Goal: Task Accomplishment & Management: Manage account settings

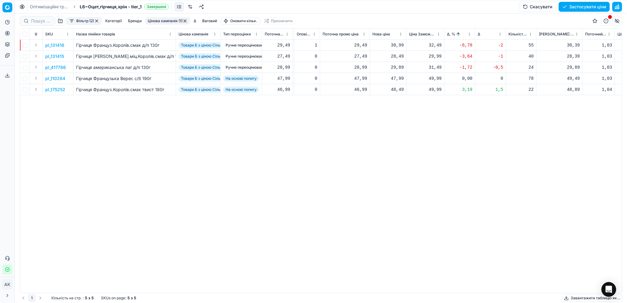
scroll to position [0, 140]
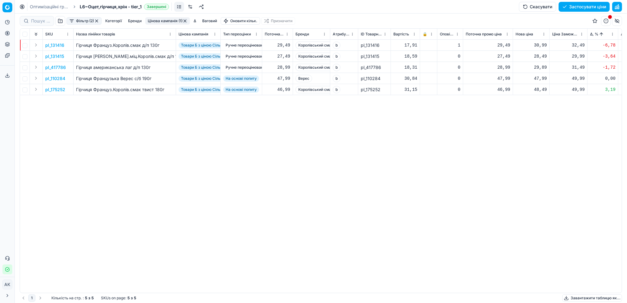
click at [158, 21] on button "Цінова кампанія (1)" at bounding box center [167, 20] width 45 height 7
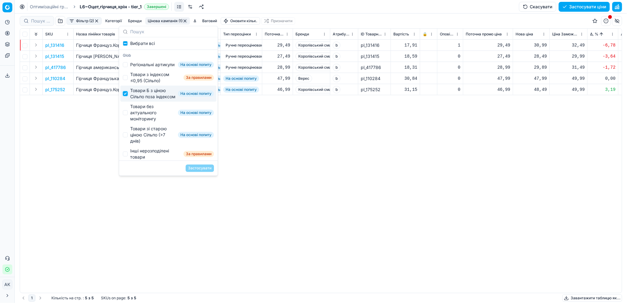
click at [124, 96] on input "Suggestions" at bounding box center [125, 93] width 5 height 5
checkbox input "false"
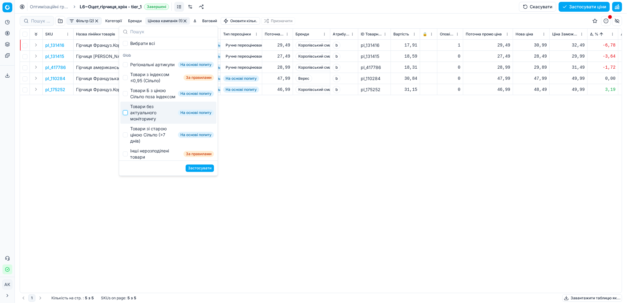
click at [128, 115] on input "Suggestions" at bounding box center [125, 112] width 5 height 5
checkbox input "true"
click at [196, 169] on button "Застосувати" at bounding box center [200, 167] width 28 height 7
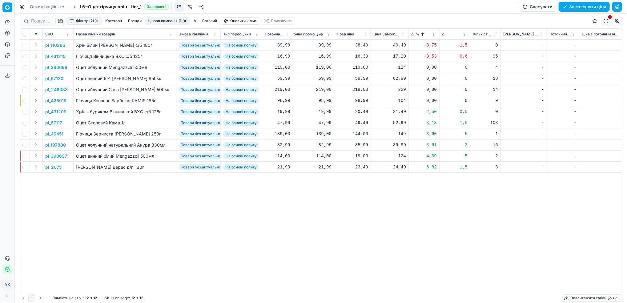
scroll to position [0, 184]
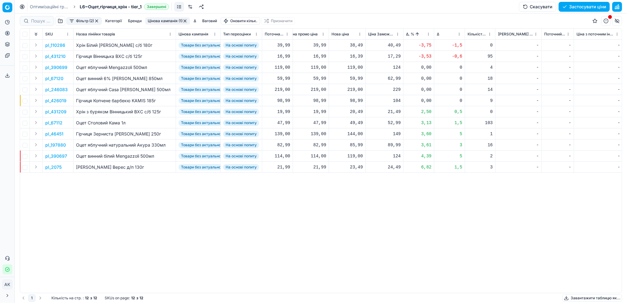
drag, startPoint x: 59, startPoint y: 44, endPoint x: 64, endPoint y: 48, distance: 6.4
click at [59, 44] on p "pl_110286" at bounding box center [55, 45] width 20 height 6
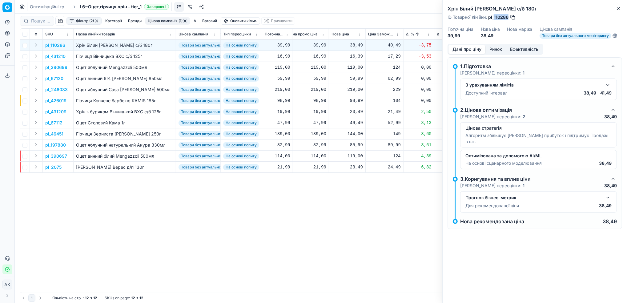
drag, startPoint x: 509, startPoint y: 16, endPoint x: 494, endPoint y: 15, distance: 15.1
click at [494, 15] on div "ID Товарної лінійки : pl_110286" at bounding box center [482, 17] width 68 height 6
copy span "110286"
click at [620, 11] on icon "button" at bounding box center [618, 8] width 5 height 5
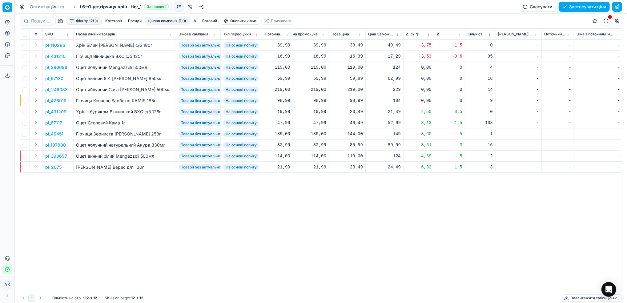
click at [47, 58] on p "pl_431210" at bounding box center [55, 56] width 20 height 6
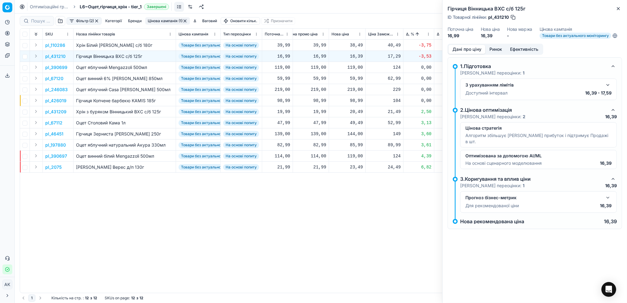
click at [499, 51] on button "Ринок" at bounding box center [496, 49] width 21 height 9
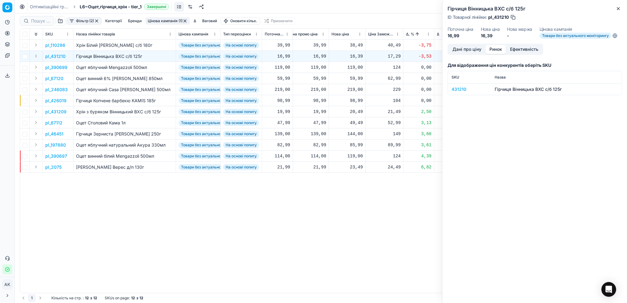
click at [462, 89] on div "431210" at bounding box center [470, 89] width 36 height 6
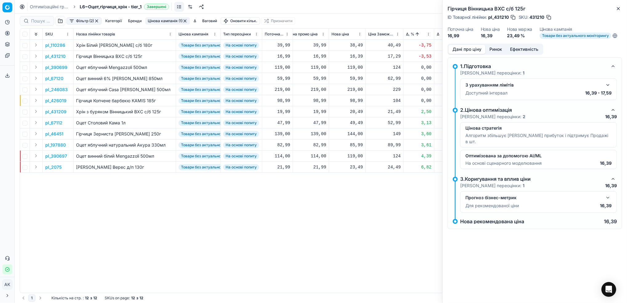
click at [467, 49] on button "Дані про ціну" at bounding box center [467, 49] width 37 height 9
click at [621, 9] on icon "button" at bounding box center [618, 8] width 5 height 5
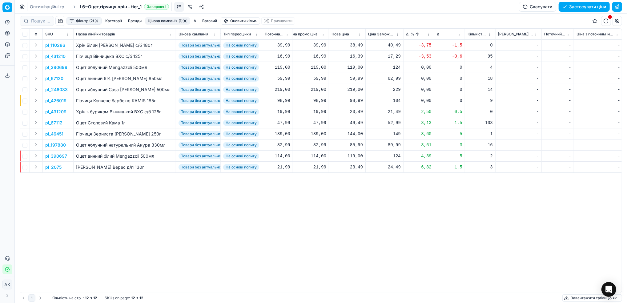
click at [427, 35] on html "Pricing platform Аналітика Цінова оптимізація Асортимент продукції Шаблони Серв…" at bounding box center [313, 151] width 627 height 303
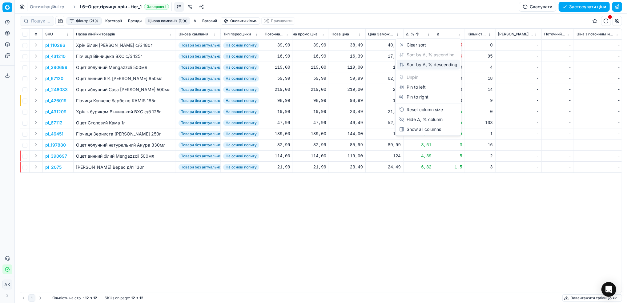
click at [416, 64] on div "Sort by Δ, % descending" at bounding box center [429, 65] width 58 height 6
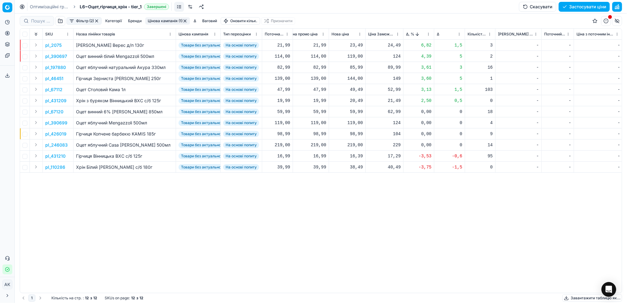
click at [52, 45] on p "pl_2075" at bounding box center [53, 45] width 16 height 6
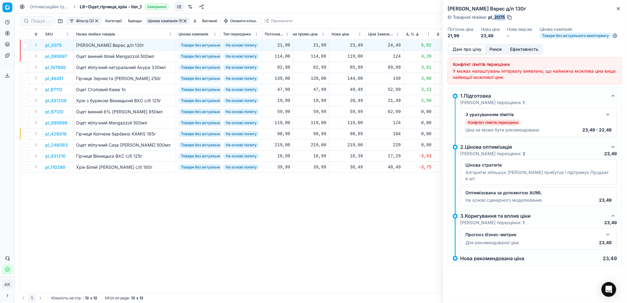
drag, startPoint x: 505, startPoint y: 17, endPoint x: 494, endPoint y: 18, distance: 11.2
click at [494, 18] on span "pl_2075" at bounding box center [497, 17] width 17 height 6
copy span "2075"
click at [619, 10] on icon "button" at bounding box center [618, 8] width 5 height 5
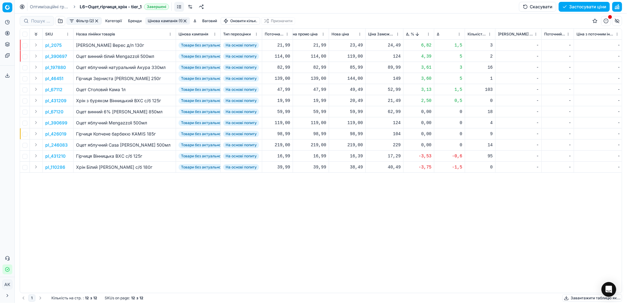
click at [57, 55] on p "pl_390697" at bounding box center [56, 56] width 22 height 6
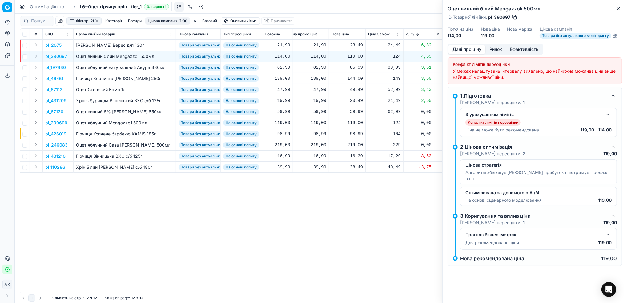
click at [497, 49] on button "Ринок" at bounding box center [496, 49] width 21 height 9
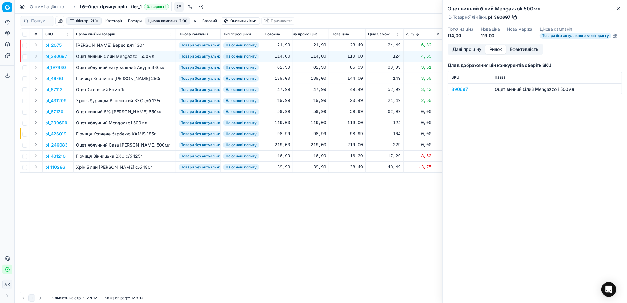
click at [459, 90] on div "390697" at bounding box center [470, 89] width 36 height 6
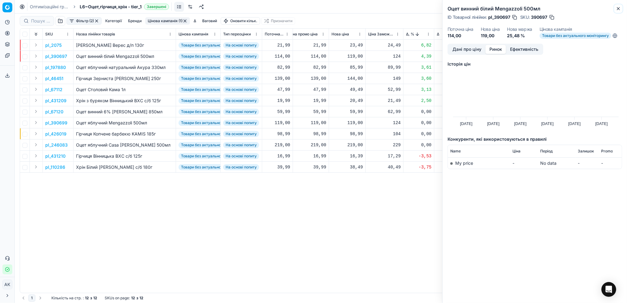
click at [617, 10] on icon "button" at bounding box center [618, 8] width 5 height 5
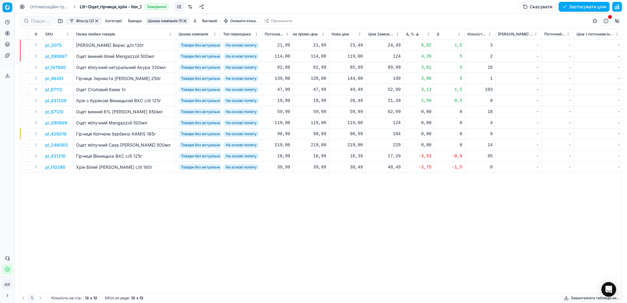
click at [55, 79] on p "pl_46451" at bounding box center [54, 78] width 18 height 6
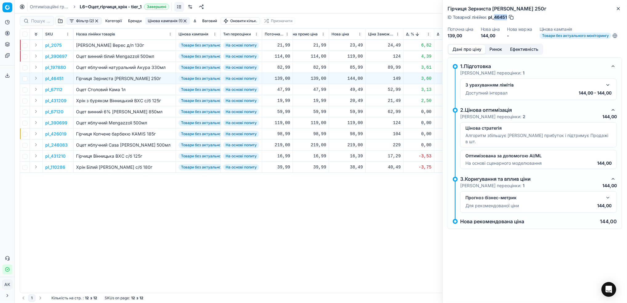
drag, startPoint x: 507, startPoint y: 18, endPoint x: 494, endPoint y: 18, distance: 12.3
click at [494, 18] on span "pl_46451" at bounding box center [498, 17] width 19 height 6
copy span "46451"
click at [621, 7] on icon "button" at bounding box center [618, 8] width 5 height 5
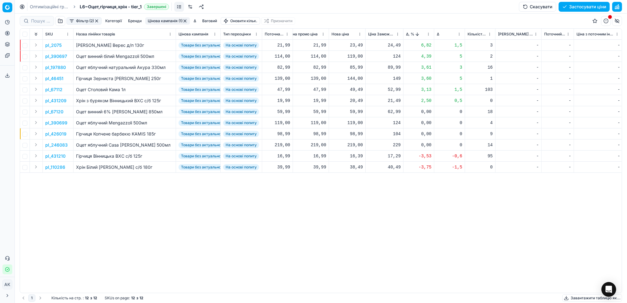
click at [353, 79] on div "144,00" at bounding box center [347, 78] width 31 height 6
drag, startPoint x: 358, startPoint y: 133, endPoint x: 354, endPoint y: 134, distance: 4.4
click at [354, 134] on input "144.00" at bounding box center [369, 133] width 44 height 10
type input "139.00"
click at [55, 100] on p "pl_431209" at bounding box center [55, 101] width 21 height 6
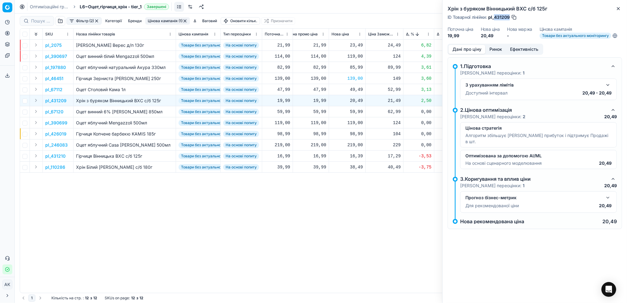
drag, startPoint x: 510, startPoint y: 18, endPoint x: 495, endPoint y: 19, distance: 15.1
click at [495, 19] on span "pl_431209" at bounding box center [500, 17] width 22 height 6
copy span "431209"
click at [618, 9] on icon "button" at bounding box center [619, 8] width 2 height 2
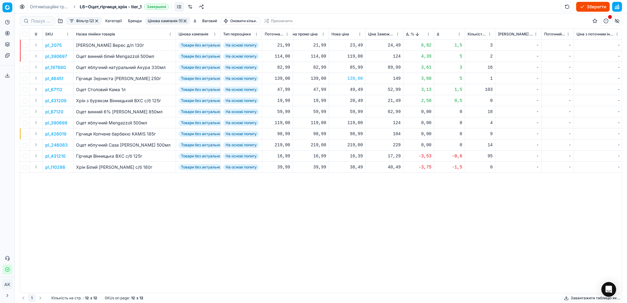
click at [54, 100] on p "pl_431209" at bounding box center [55, 101] width 21 height 6
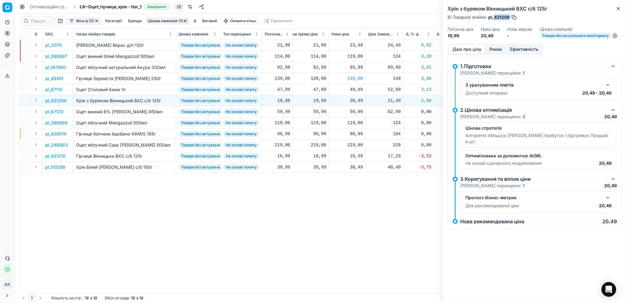
drag, startPoint x: 511, startPoint y: 17, endPoint x: 494, endPoint y: 17, distance: 16.9
click at [494, 17] on div "ID Товарної лінійки : pl_431209" at bounding box center [483, 17] width 70 height 6
copy span "431209"
click at [621, 9] on icon "button" at bounding box center [618, 8] width 5 height 5
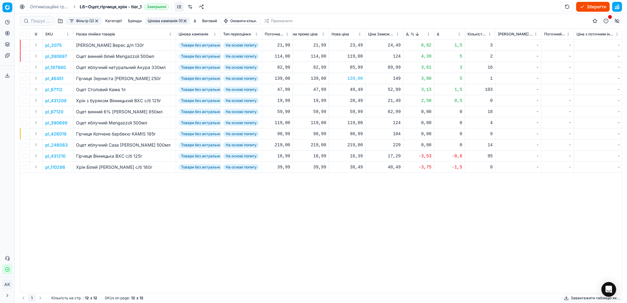
click at [167, 20] on button "Цінова кампанія (1)" at bounding box center [167, 20] width 45 height 7
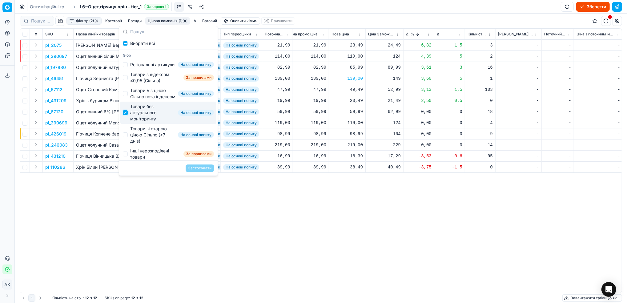
click at [128, 115] on input "Suggestions" at bounding box center [125, 112] width 5 height 5
checkbox input "false"
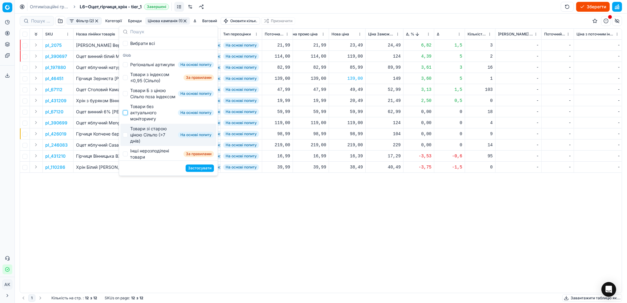
scroll to position [41, 0]
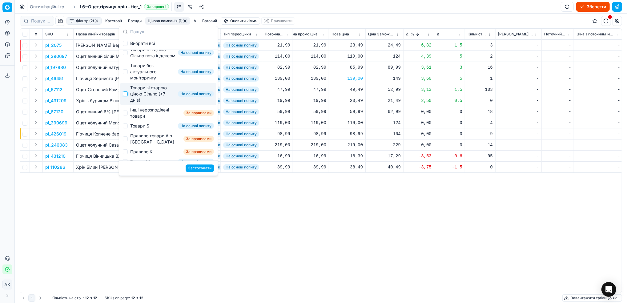
click at [126, 96] on input "Suggestions" at bounding box center [125, 93] width 5 height 5
checkbox input "true"
click at [203, 171] on button "Застосувати" at bounding box center [200, 167] width 28 height 7
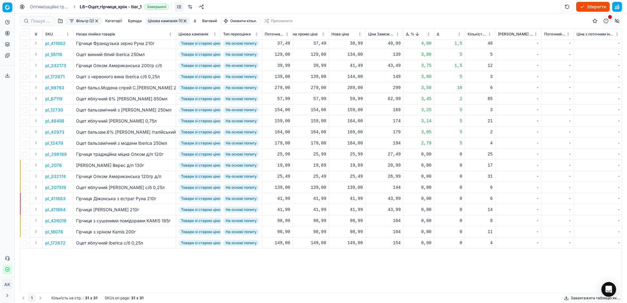
scroll to position [0, 184]
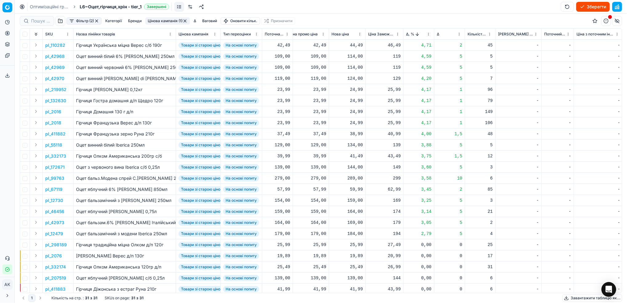
click at [428, 36] on html "Pricing platform Аналітика Цінова оптимізація Асортимент продукції Шаблони Серв…" at bounding box center [313, 151] width 627 height 303
click at [410, 55] on div "Sort by Δ, % ascending" at bounding box center [427, 55] width 55 height 6
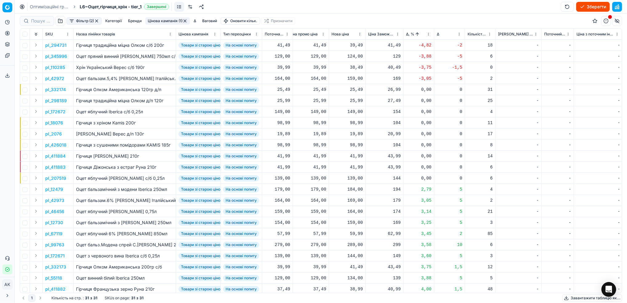
click at [56, 69] on p "pl_110285" at bounding box center [55, 67] width 20 height 6
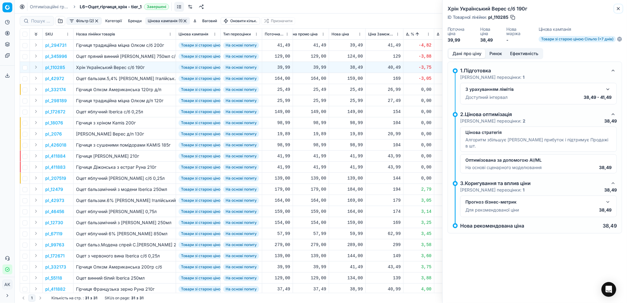
click at [619, 8] on icon "button" at bounding box center [619, 8] width 2 height 2
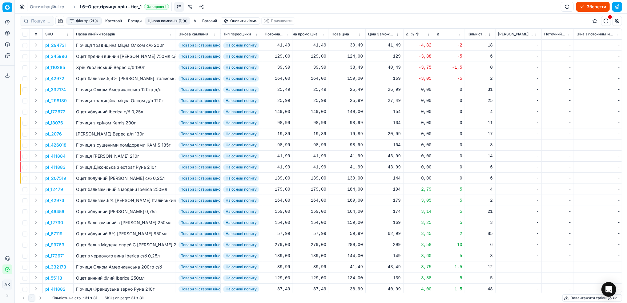
click at [59, 67] on p "pl_110285" at bounding box center [55, 67] width 20 height 6
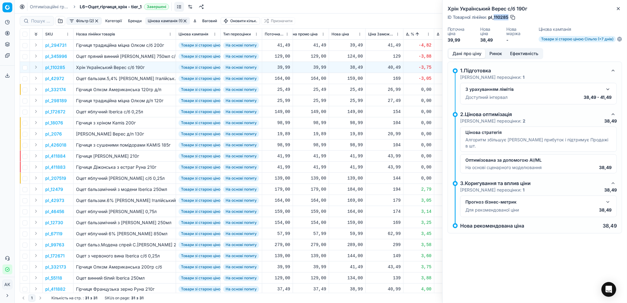
drag, startPoint x: 508, startPoint y: 17, endPoint x: 494, endPoint y: 15, distance: 13.9
click at [494, 15] on span "pl_110285" at bounding box center [499, 17] width 20 height 6
copy span "110285"
click at [619, 10] on icon "button" at bounding box center [618, 8] width 5 height 5
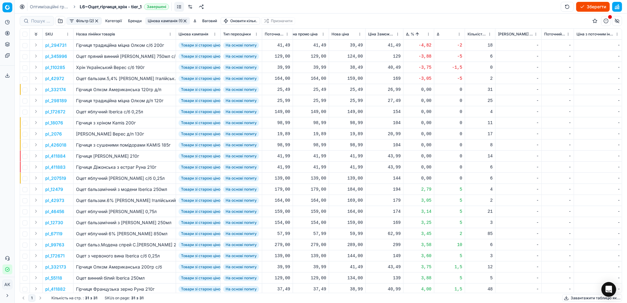
click at [51, 79] on p "pl_42972" at bounding box center [54, 78] width 19 height 6
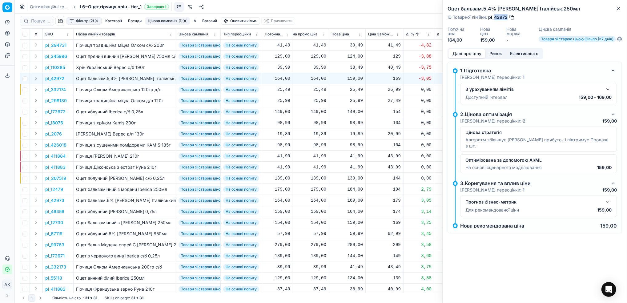
drag, startPoint x: 508, startPoint y: 18, endPoint x: 495, endPoint y: 18, distance: 13.3
click at [495, 18] on div "ID Товарної лінійки : pl_42972" at bounding box center [481, 17] width 67 height 6
copy span "42972"
click at [618, 9] on icon "button" at bounding box center [618, 8] width 5 height 5
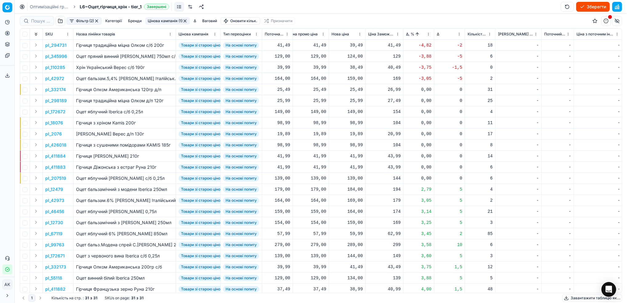
click at [165, 18] on button "Цінова кампанія (1)" at bounding box center [167, 20] width 45 height 7
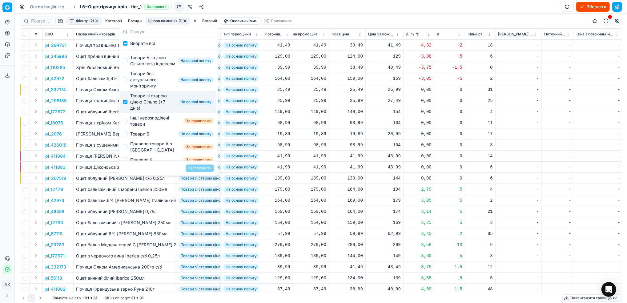
scroll to position [82, 0]
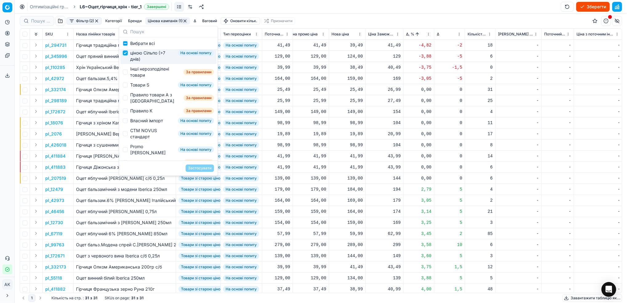
click at [124, 55] on input "Suggestions" at bounding box center [125, 53] width 5 height 5
checkbox input "false"
click at [123, 75] on input "Suggestions" at bounding box center [125, 72] width 5 height 5
checkbox input "true"
click at [203, 170] on button "Застосувати" at bounding box center [200, 167] width 28 height 7
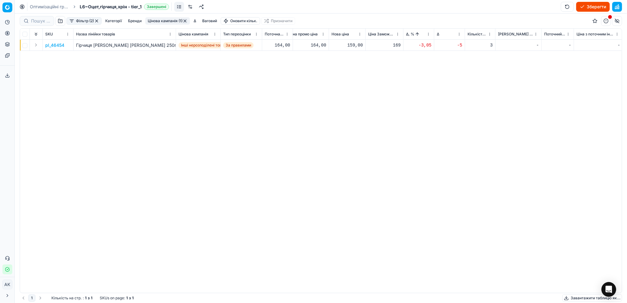
click at [54, 42] on p "pl_46454" at bounding box center [54, 45] width 19 height 6
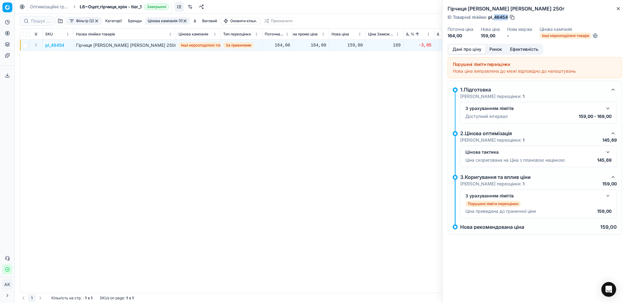
drag, startPoint x: 508, startPoint y: 15, endPoint x: 495, endPoint y: 16, distance: 13.6
click at [495, 16] on span "pl_46454" at bounding box center [499, 17] width 20 height 6
copy span "46454"
click at [618, 9] on icon "button" at bounding box center [618, 8] width 5 height 5
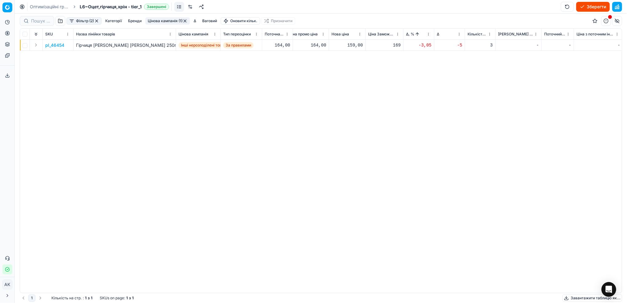
click at [353, 47] on div "159,00" at bounding box center [347, 45] width 31 height 6
drag, startPoint x: 358, startPoint y: 100, endPoint x: 354, endPoint y: 100, distance: 4.3
click at [354, 100] on input "159.00" at bounding box center [369, 100] width 44 height 10
type input "164.00"
click at [185, 20] on button "button" at bounding box center [185, 20] width 5 height 5
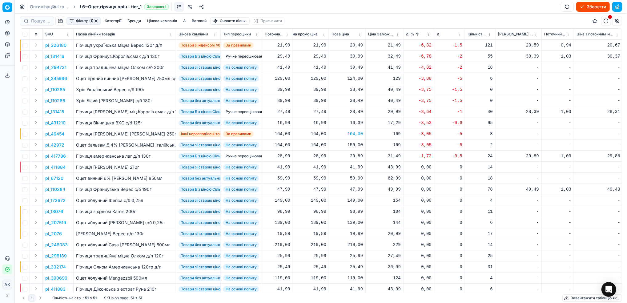
click at [96, 21] on button "button" at bounding box center [96, 20] width 5 height 5
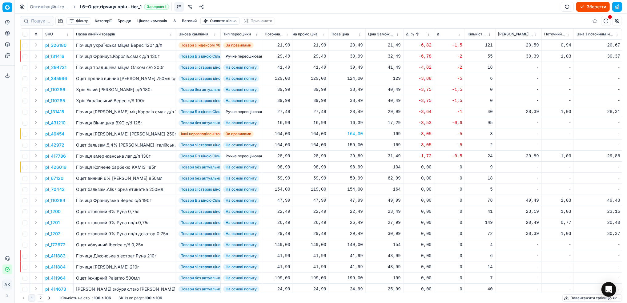
click at [586, 7] on button "Зберегти" at bounding box center [594, 7] width 34 height 10
drag, startPoint x: 47, startPoint y: 7, endPoint x: 136, endPoint y: 32, distance: 92.9
click at [47, 7] on link "Оптимізаційні групи" at bounding box center [49, 7] width 39 height 6
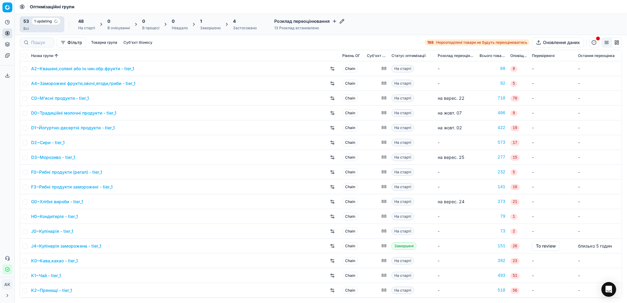
click at [205, 25] on div "1 Завершено" at bounding box center [210, 24] width 21 height 12
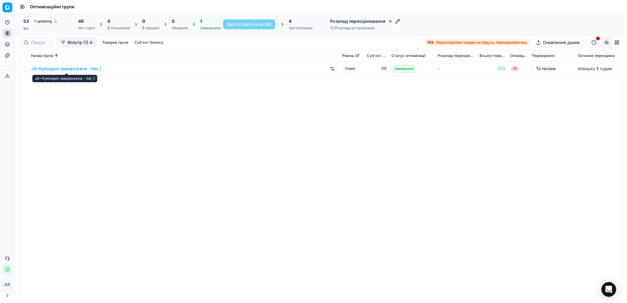
click at [65, 67] on link "J4~Кулінарія заморожена - tier_1" at bounding box center [66, 69] width 70 height 6
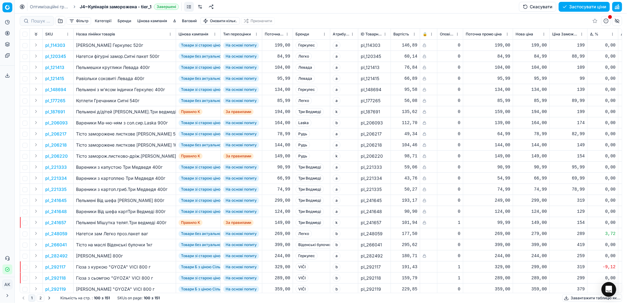
click at [617, 8] on button "button" at bounding box center [618, 7] width 10 height 10
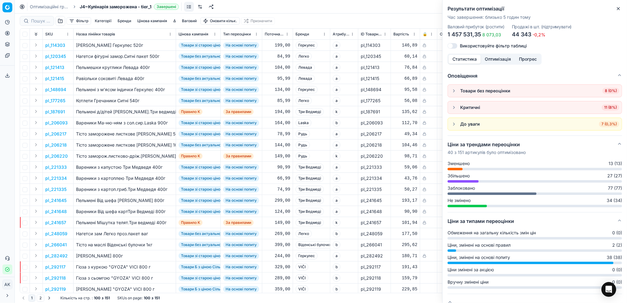
click at [620, 8] on icon "button" at bounding box center [618, 8] width 5 height 5
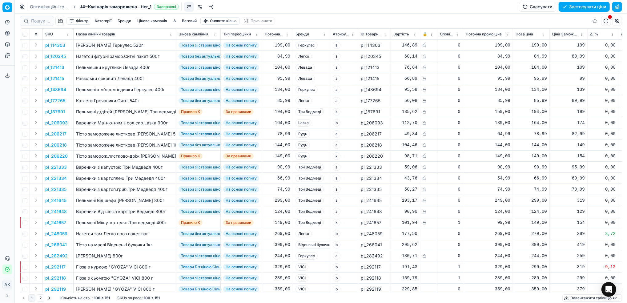
click at [620, 6] on button "button" at bounding box center [618, 7] width 10 height 10
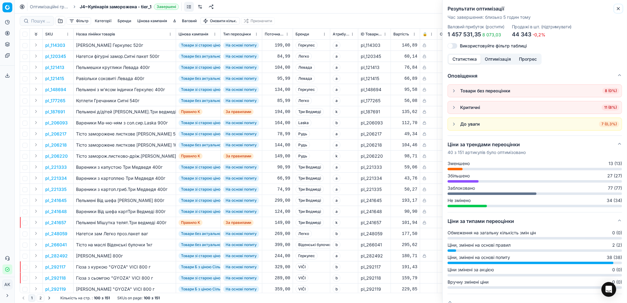
click at [620, 8] on icon "button" at bounding box center [618, 8] width 5 height 5
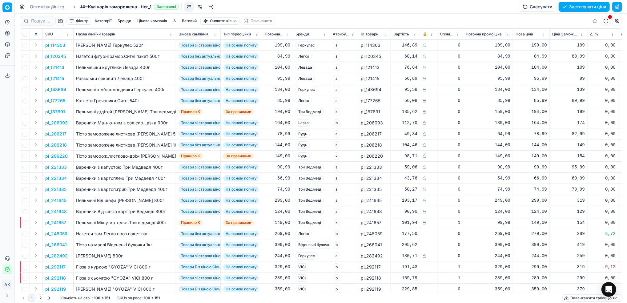
scroll to position [0, 33]
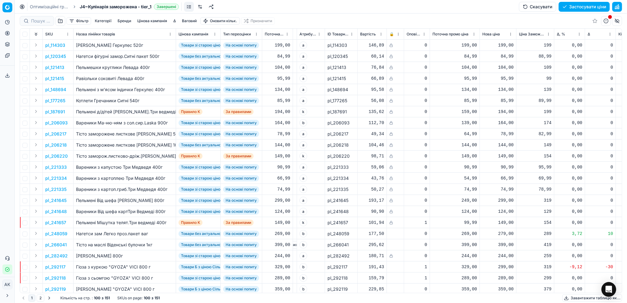
click at [154, 20] on button "Цінова кампанія" at bounding box center [152, 20] width 35 height 7
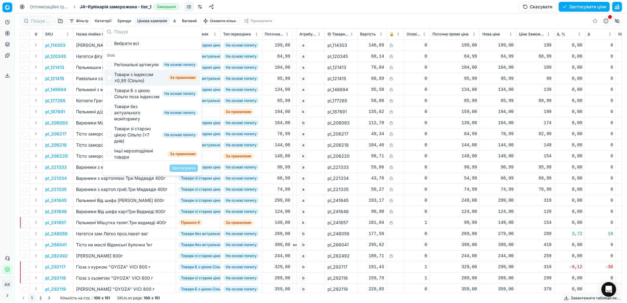
click at [114, 84] on div "Товари з індексом ≤0,95 (Сільпо)" at bounding box center [139, 77] width 51 height 12
checkbox input "true"
click at [189, 169] on button "Застосувати" at bounding box center [184, 167] width 28 height 7
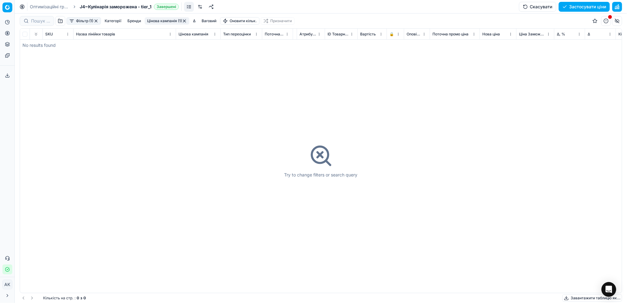
click at [172, 20] on button "Цінова кампанія (1)" at bounding box center [167, 20] width 45 height 7
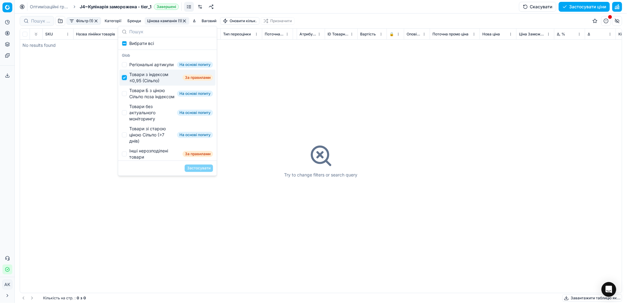
click at [124, 80] on input "Suggestions" at bounding box center [124, 77] width 5 height 5
checkbox input "false"
click at [126, 99] on div "Товари Б з ціною Сільпо поза індексом На основі попиту" at bounding box center [168, 94] width 96 height 16
checkbox input "true"
click at [200, 168] on button "Застосувати" at bounding box center [199, 167] width 28 height 7
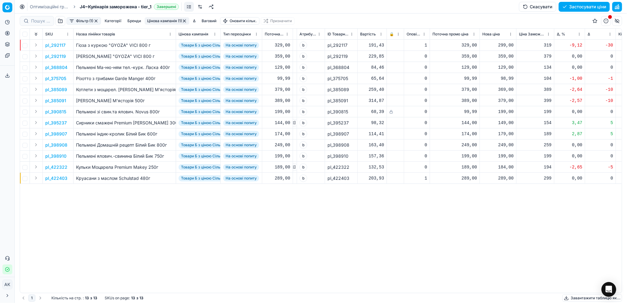
click at [83, 21] on button "Фільтр (1)" at bounding box center [84, 20] width 35 height 7
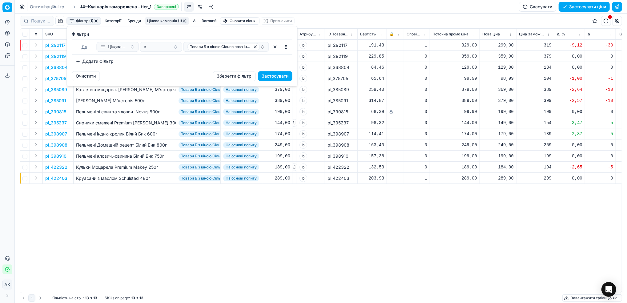
click at [97, 61] on button "Додати фільтр" at bounding box center [95, 61] width 46 height 10
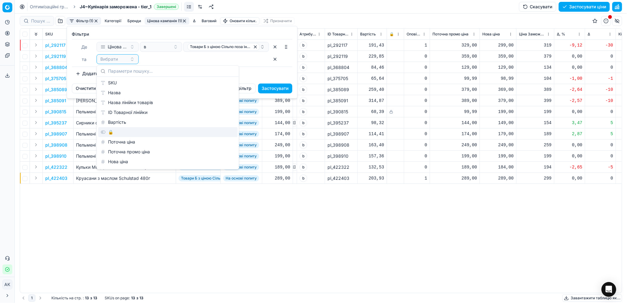
click at [115, 132] on div "🔒" at bounding box center [168, 132] width 140 height 10
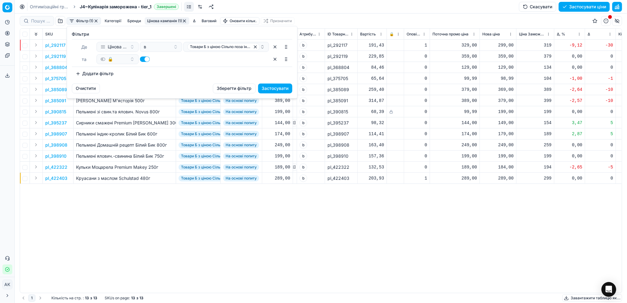
click at [146, 60] on button "button" at bounding box center [145, 59] width 10 height 6
checkbox input "false"
click at [278, 89] on button "Застосувати" at bounding box center [275, 88] width 34 height 10
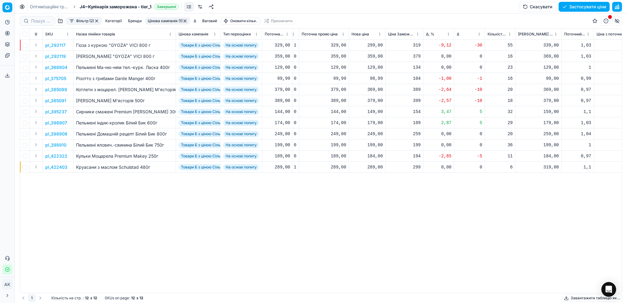
scroll to position [0, 172]
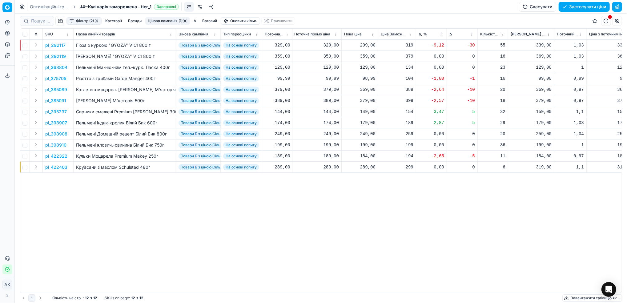
click at [441, 33] on html "Pricing platform Аналітика Цінова оптимізація Асортимент продукції Шаблони Серв…" at bounding box center [313, 151] width 627 height 303
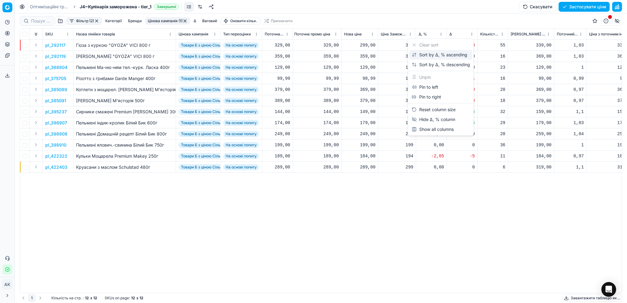
click at [425, 57] on div "Sort by Δ, % ascending" at bounding box center [439, 55] width 55 height 6
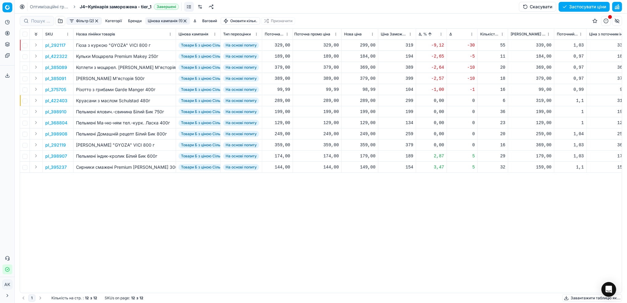
click at [57, 45] on p "pl_292117" at bounding box center [55, 45] width 20 height 6
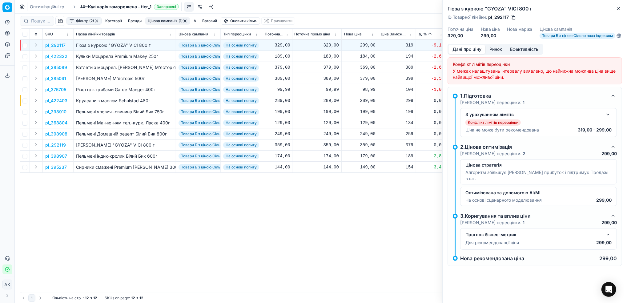
click at [497, 54] on button "Ринок" at bounding box center [496, 49] width 21 height 9
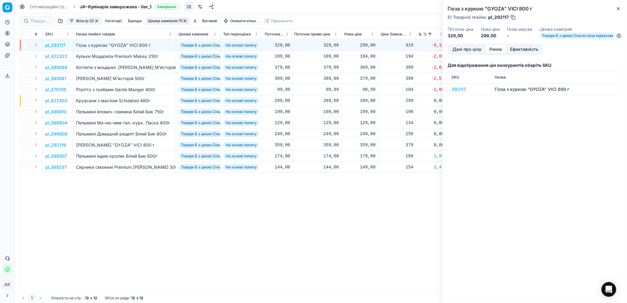
click at [457, 92] on div "292117" at bounding box center [470, 89] width 36 height 6
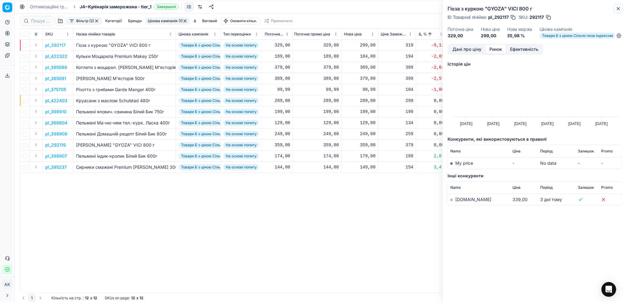
click at [618, 9] on icon "button" at bounding box center [618, 8] width 5 height 5
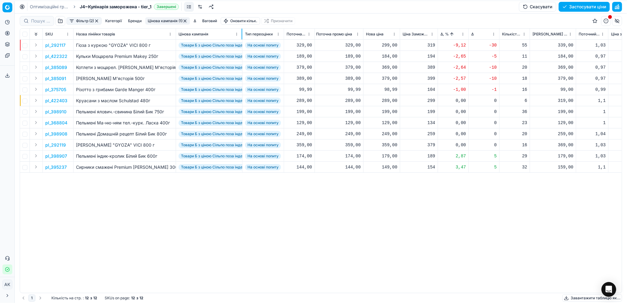
drag, startPoint x: 220, startPoint y: 32, endPoint x: 242, endPoint y: 36, distance: 22.2
click at [242, 36] on div at bounding box center [242, 34] width 1 height 11
click at [49, 45] on p "pl_292117" at bounding box center [55, 45] width 20 height 6
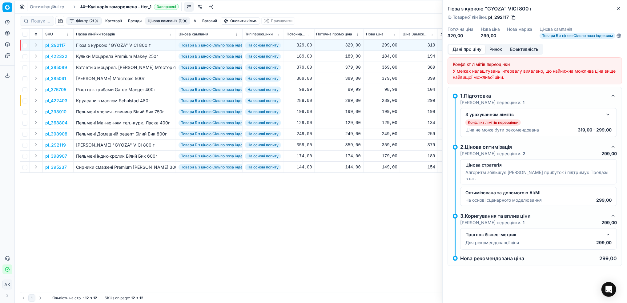
click at [495, 53] on button "Ринок" at bounding box center [496, 49] width 21 height 9
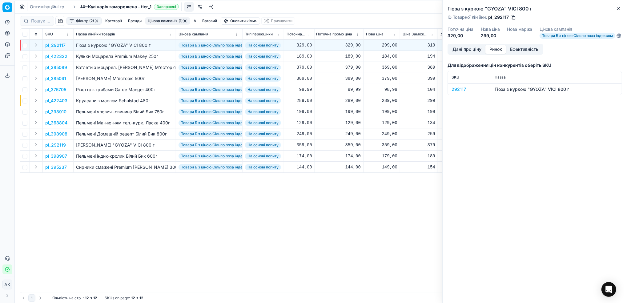
click at [457, 90] on div "292117" at bounding box center [470, 89] width 36 height 6
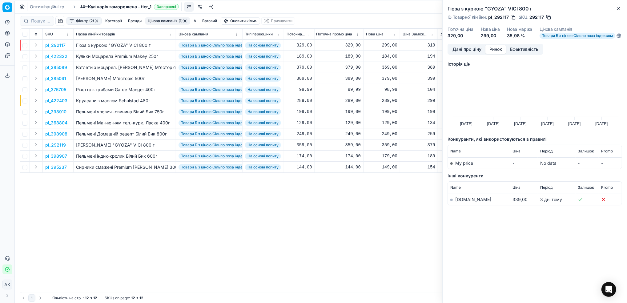
click at [460, 202] on link "silpo.ua" at bounding box center [474, 199] width 36 height 5
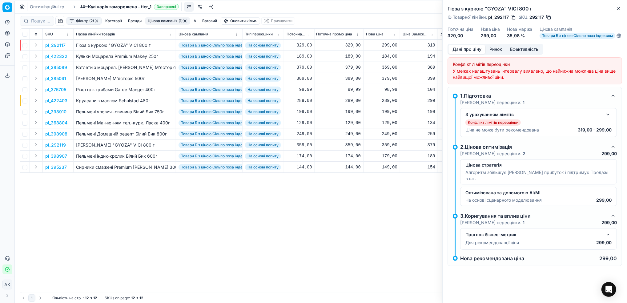
click at [465, 54] on button "Дані про ціну" at bounding box center [467, 49] width 37 height 9
click at [610, 118] on button "button" at bounding box center [608, 114] width 7 height 7
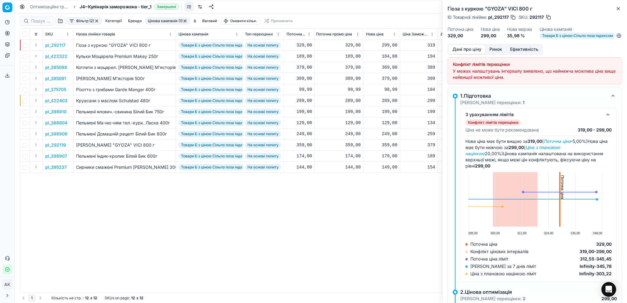
click at [547, 17] on button "button" at bounding box center [549, 17] width 6 height 6
click at [620, 10] on icon "button" at bounding box center [618, 8] width 5 height 5
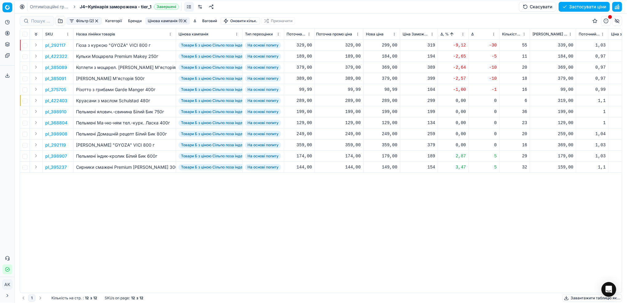
click at [386, 48] on div "299,00" at bounding box center [381, 45] width 31 height 6
drag, startPoint x: 392, startPoint y: 98, endPoint x: 380, endPoint y: 95, distance: 12.1
click at [380, 95] on dl "Поточна: 329,00 Оптимум: 299,00 Вручну: 299.00" at bounding box center [381, 87] width 89 height 40
type input "3199.00"
click at [385, 44] on div "3 199,00" at bounding box center [381, 45] width 31 height 6
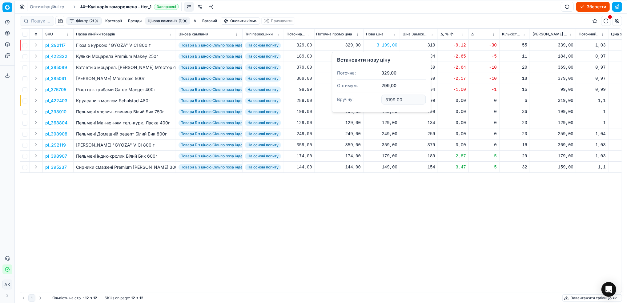
click at [394, 99] on input "3199.00" at bounding box center [404, 100] width 44 height 10
type input "319.00"
click at [55, 57] on p "pl_422322" at bounding box center [56, 56] width 22 height 6
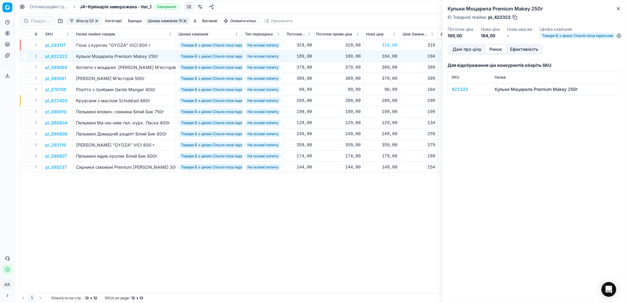
click at [499, 54] on button "Ринок" at bounding box center [496, 49] width 21 height 9
click at [454, 92] on div "422322" at bounding box center [470, 89] width 36 height 6
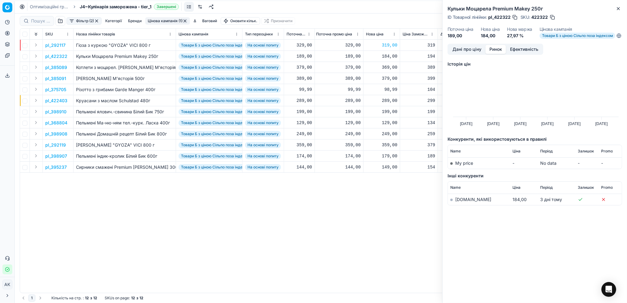
click at [466, 202] on link "silpo.ua" at bounding box center [474, 199] width 36 height 5
click at [457, 53] on button "Дані про ціну" at bounding box center [467, 49] width 37 height 9
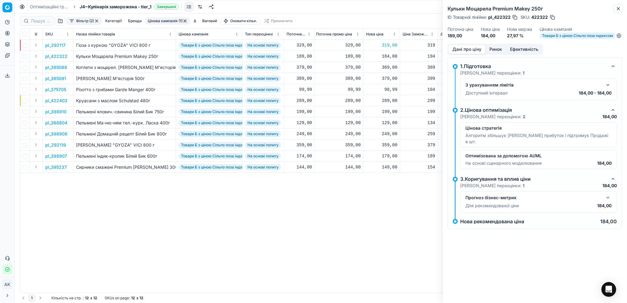
click at [619, 8] on icon "button" at bounding box center [619, 8] width 2 height 2
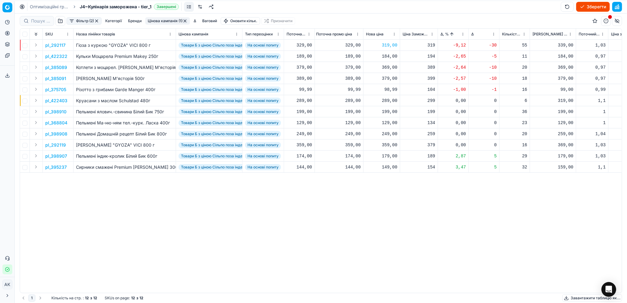
click at [52, 65] on p "pl_385089" at bounding box center [56, 67] width 22 height 6
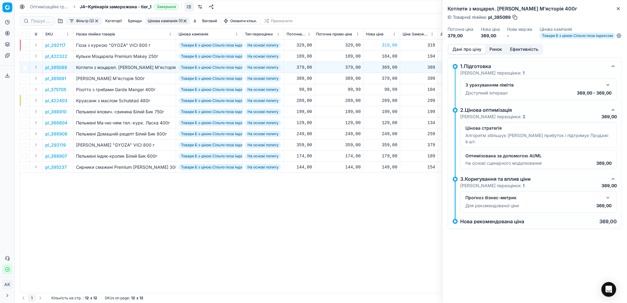
click at [497, 54] on button "Ринок" at bounding box center [496, 49] width 21 height 9
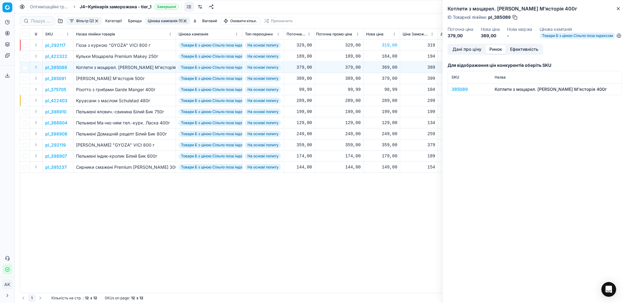
click at [460, 92] on div "385089" at bounding box center [470, 89] width 36 height 6
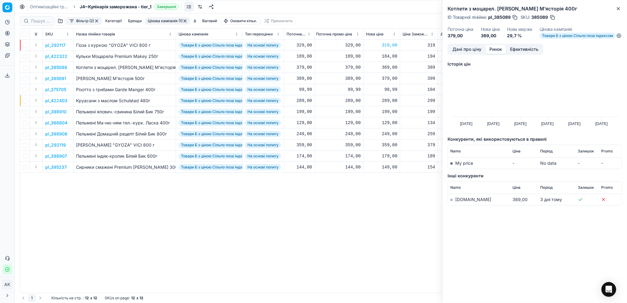
click at [459, 202] on link "silpo.ua" at bounding box center [474, 199] width 36 height 5
click at [620, 7] on icon "button" at bounding box center [618, 8] width 5 height 5
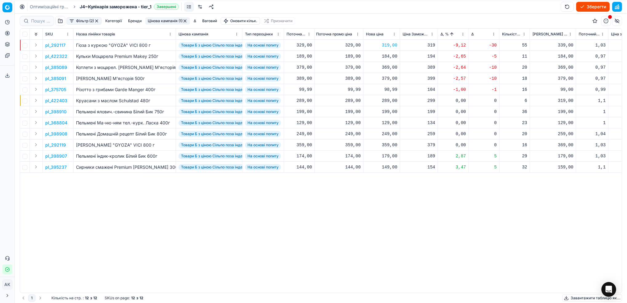
click at [56, 91] on p "pl_375705" at bounding box center [55, 90] width 21 height 6
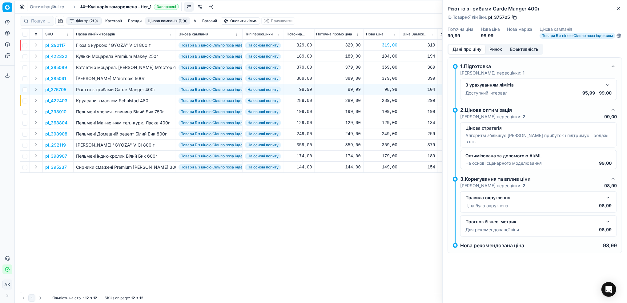
click at [499, 54] on button "Ринок" at bounding box center [496, 49] width 21 height 9
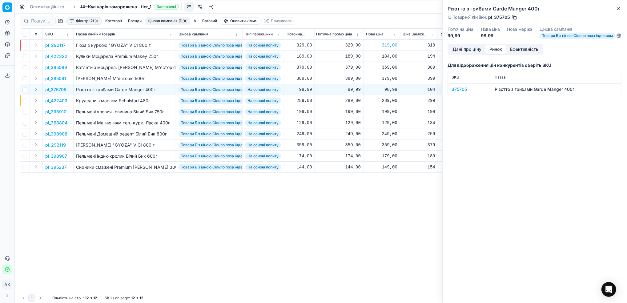
click at [457, 92] on div "375705" at bounding box center [470, 89] width 36 height 6
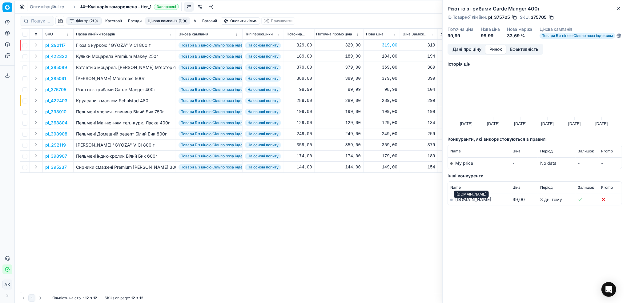
click at [465, 202] on link "silpo.ua" at bounding box center [474, 199] width 36 height 5
click at [619, 11] on button "Close" at bounding box center [618, 8] width 7 height 7
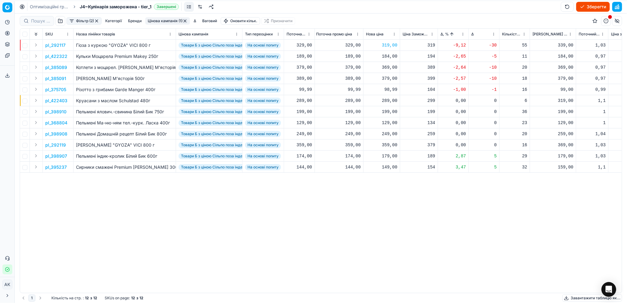
click at [61, 166] on p "pl_395237" at bounding box center [56, 167] width 22 height 6
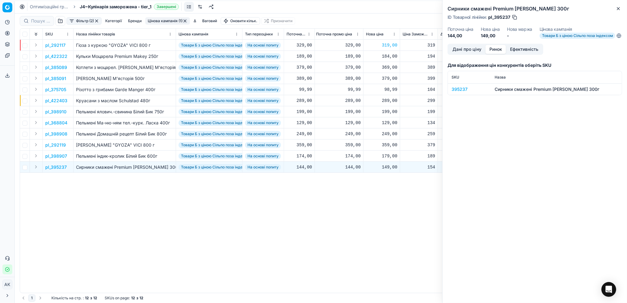
click at [499, 53] on button "Ринок" at bounding box center [496, 49] width 21 height 9
click at [459, 92] on div "395237" at bounding box center [470, 89] width 36 height 6
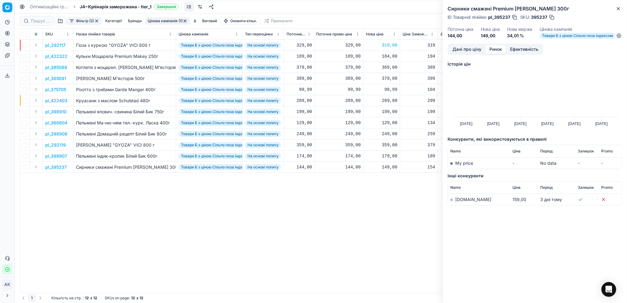
click at [457, 202] on link "silpo.ua" at bounding box center [474, 199] width 36 height 5
click at [615, 13] on div "Сирники смажені Premium Макей 300г ID Товарної лінійки : pl_395237 SKU : 395237…" at bounding box center [535, 22] width 185 height 44
click at [459, 54] on button "Дані про ціну" at bounding box center [467, 49] width 37 height 9
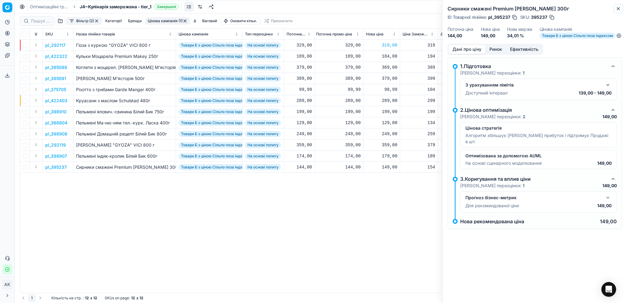
click at [618, 7] on icon "button" at bounding box center [618, 8] width 5 height 5
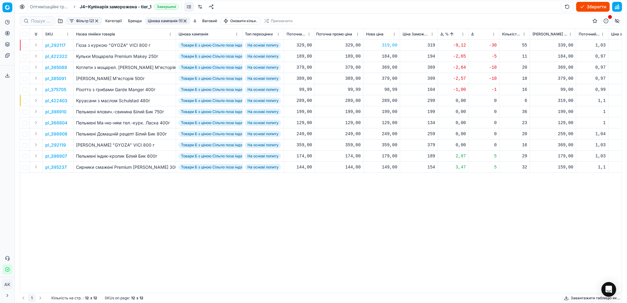
click at [174, 21] on button "Цінова кампанія (1)" at bounding box center [167, 20] width 45 height 7
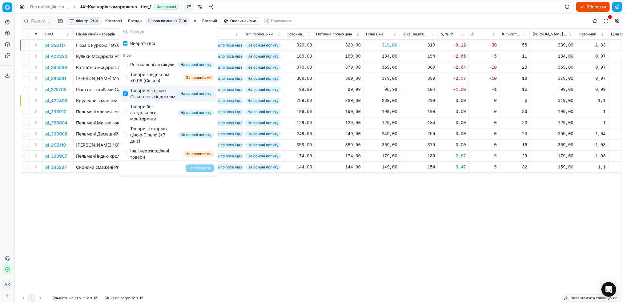
click at [124, 96] on input "Suggestions" at bounding box center [125, 93] width 5 height 5
checkbox input "false"
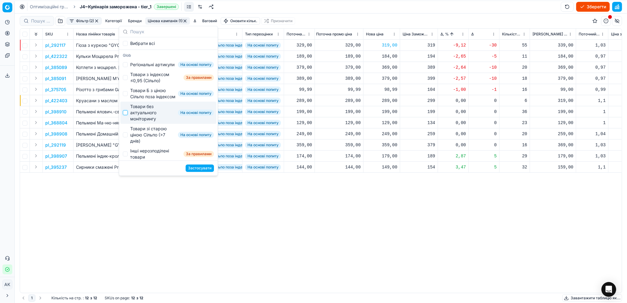
click at [126, 115] on input "Suggestions" at bounding box center [125, 112] width 5 height 5
checkbox input "true"
click at [199, 167] on button "Застосувати" at bounding box center [200, 167] width 28 height 7
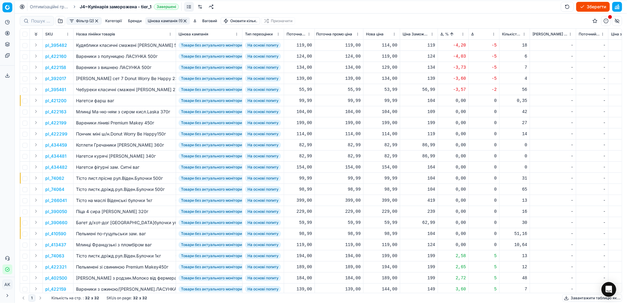
click at [59, 44] on p "pl_395482" at bounding box center [56, 45] width 22 height 6
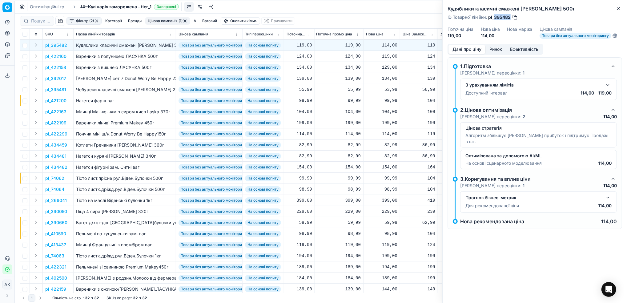
drag, startPoint x: 511, startPoint y: 18, endPoint x: 495, endPoint y: 18, distance: 16.0
click at [495, 18] on div "ID Товарної лінійки : pl_395482" at bounding box center [483, 17] width 71 height 6
copy span "395482"
click at [497, 50] on button "Ринок" at bounding box center [496, 49] width 21 height 9
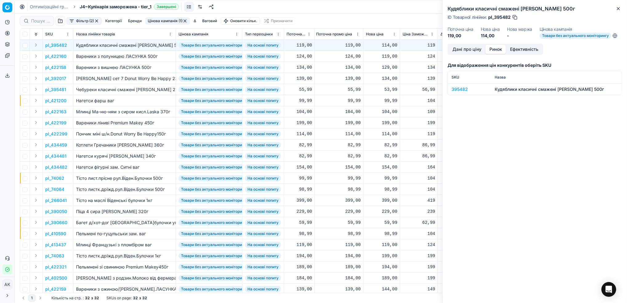
click at [457, 89] on div "395482" at bounding box center [470, 89] width 36 height 6
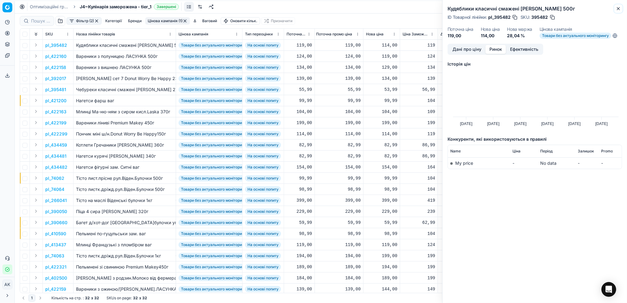
click at [618, 7] on icon "button" at bounding box center [618, 8] width 5 height 5
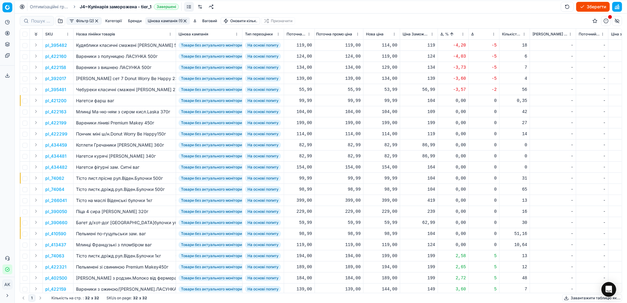
click at [52, 46] on p "pl_395482" at bounding box center [56, 45] width 22 height 6
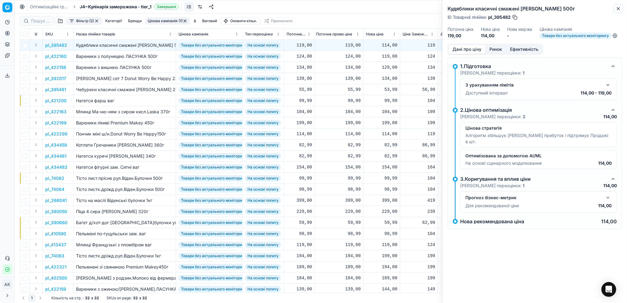
click at [618, 9] on icon "button" at bounding box center [618, 8] width 5 height 5
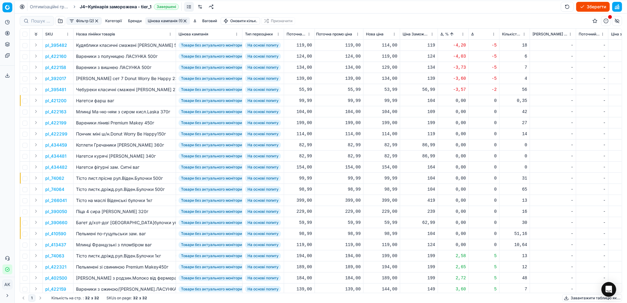
click at [61, 55] on p "pl_422160" at bounding box center [55, 56] width 21 height 6
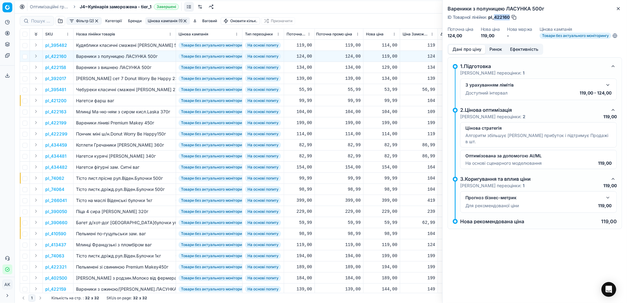
drag, startPoint x: 510, startPoint y: 19, endPoint x: 495, endPoint y: 18, distance: 15.4
click at [495, 18] on span "pl_422160" at bounding box center [500, 17] width 22 height 6
click at [617, 8] on icon "button" at bounding box center [618, 8] width 5 height 5
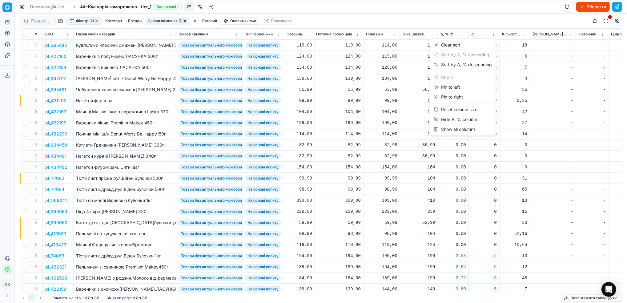
click at [464, 36] on html "Pricing platform Аналітика Цінова оптимізація Асортимент продукції Шаблони Серв…" at bounding box center [313, 151] width 627 height 303
click at [452, 63] on div "Sort by Δ, % descending" at bounding box center [463, 65] width 58 height 6
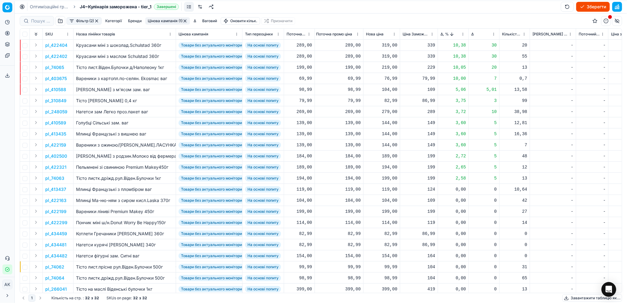
click at [62, 79] on p "pl_403675" at bounding box center [56, 78] width 22 height 6
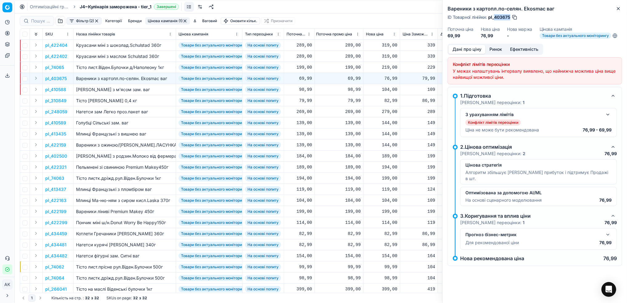
drag, startPoint x: 511, startPoint y: 17, endPoint x: 496, endPoint y: 18, distance: 15.1
click at [496, 18] on span "pl_403675" at bounding box center [500, 17] width 22 height 6
click at [617, 10] on icon "button" at bounding box center [618, 8] width 5 height 5
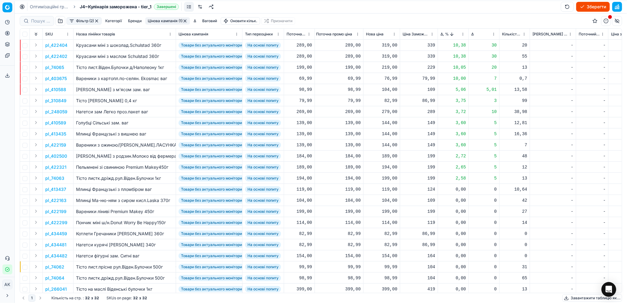
click at [388, 81] on div "76,99" at bounding box center [381, 78] width 31 height 6
drag, startPoint x: 390, startPoint y: 134, endPoint x: 386, endPoint y: 134, distance: 4.3
click at [386, 134] on input "76.99" at bounding box center [404, 133] width 44 height 10
type input "69.99"
click at [53, 67] on p "pl_74065" at bounding box center [54, 67] width 19 height 6
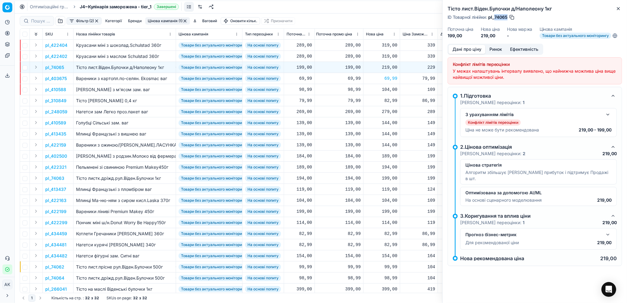
drag, startPoint x: 507, startPoint y: 16, endPoint x: 495, endPoint y: 18, distance: 11.9
click at [495, 18] on span "pl_74065" at bounding box center [498, 17] width 19 height 6
click at [617, 9] on icon "button" at bounding box center [618, 8] width 5 height 5
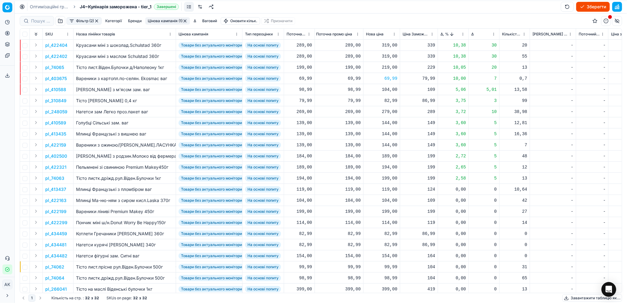
click at [56, 147] on p "pl_422159" at bounding box center [55, 145] width 21 height 6
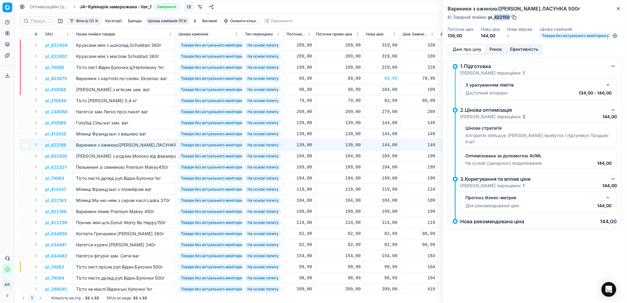
drag, startPoint x: 510, startPoint y: 17, endPoint x: 495, endPoint y: 18, distance: 14.5
click at [495, 18] on span "pl_422159" at bounding box center [500, 17] width 22 height 6
click at [620, 6] on icon "button" at bounding box center [618, 8] width 5 height 5
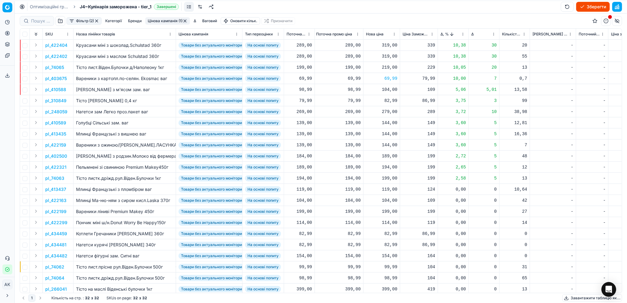
click at [385, 147] on div "144,00" at bounding box center [381, 145] width 31 height 6
drag, startPoint x: 392, startPoint y: 200, endPoint x: 388, endPoint y: 201, distance: 4.3
click at [388, 201] on input "144.00" at bounding box center [404, 199] width 44 height 10
type input "139.00"
click at [57, 178] on p "pl_74063" at bounding box center [54, 178] width 19 height 6
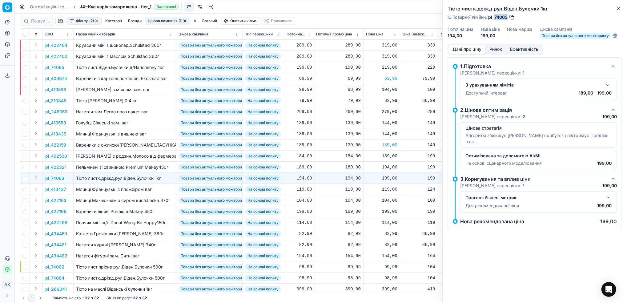
drag, startPoint x: 508, startPoint y: 17, endPoint x: 496, endPoint y: 18, distance: 12.4
click at [496, 18] on span "pl_74063" at bounding box center [498, 17] width 19 height 6
click at [621, 11] on icon "button" at bounding box center [618, 8] width 5 height 5
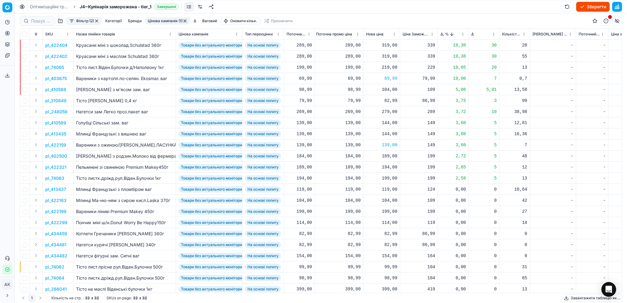
click at [53, 68] on p "pl_74065" at bounding box center [54, 67] width 19 height 6
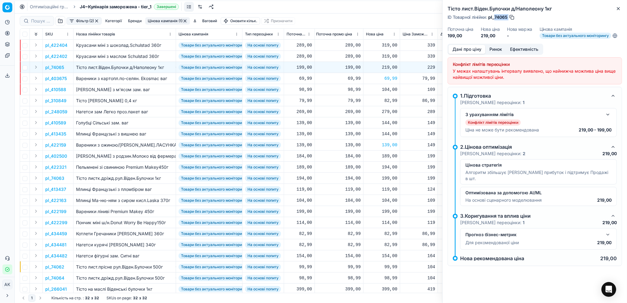
drag, startPoint x: 509, startPoint y: 16, endPoint x: 495, endPoint y: 18, distance: 14.0
click at [495, 18] on div "ID Товарної лінійки : pl_74065" at bounding box center [481, 17] width 67 height 6
drag, startPoint x: 615, startPoint y: 9, endPoint x: 620, endPoint y: 9, distance: 5.5
click at [615, 9] on div "Тісто лист.Віден.Булочки д/Наполеону 1кг ID Товарної лінійки : pl_74065 Поточна…" at bounding box center [535, 151] width 185 height 303
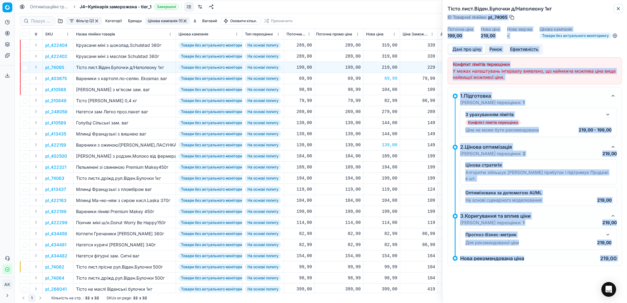
click at [619, 10] on icon "button" at bounding box center [618, 8] width 5 height 5
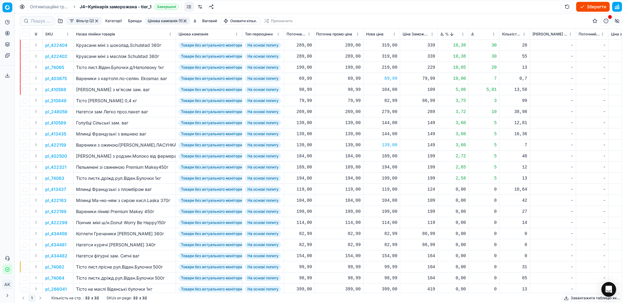
click at [461, 38] on th "Δ, %" at bounding box center [453, 34] width 31 height 11
click at [462, 37] on html "Pricing platform Аналітика Цінова оптимізація Асортимент продукції Шаблони Серв…" at bounding box center [313, 151] width 627 height 303
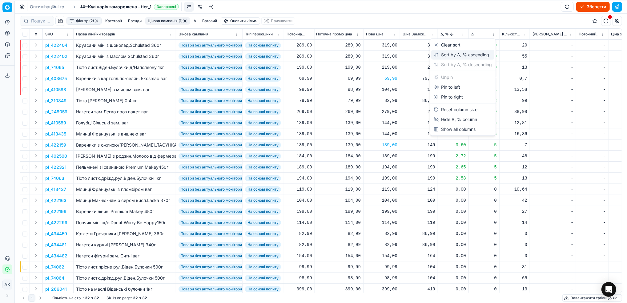
click at [451, 55] on div "Sort by Δ, % ascending" at bounding box center [461, 55] width 55 height 6
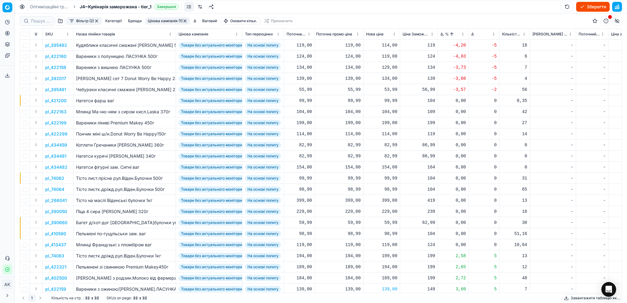
click at [55, 56] on p "pl_422160" at bounding box center [55, 56] width 21 height 6
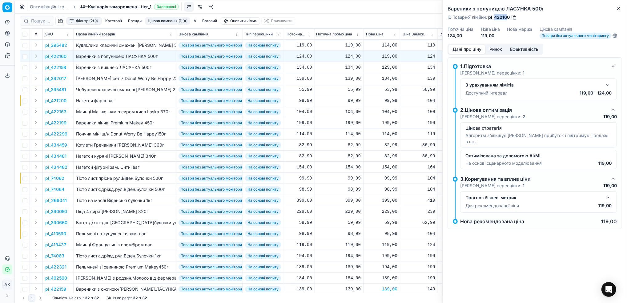
drag, startPoint x: 509, startPoint y: 18, endPoint x: 496, endPoint y: 18, distance: 13.2
click at [496, 18] on span "pl_422160" at bounding box center [500, 17] width 22 height 6
drag, startPoint x: 510, startPoint y: 18, endPoint x: 495, endPoint y: 17, distance: 14.5
click at [495, 17] on span "pl_422160" at bounding box center [500, 17] width 22 height 6
click at [618, 11] on button "Close" at bounding box center [618, 8] width 7 height 7
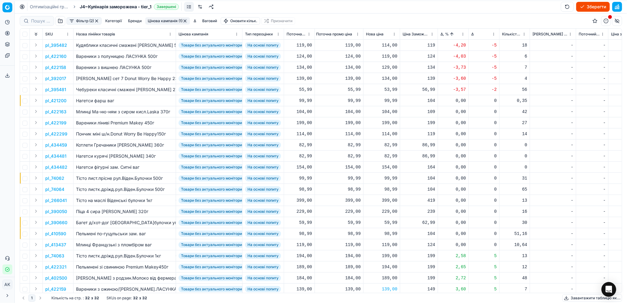
click at [160, 24] on button "Цінова кампанія (1)" at bounding box center [167, 20] width 45 height 7
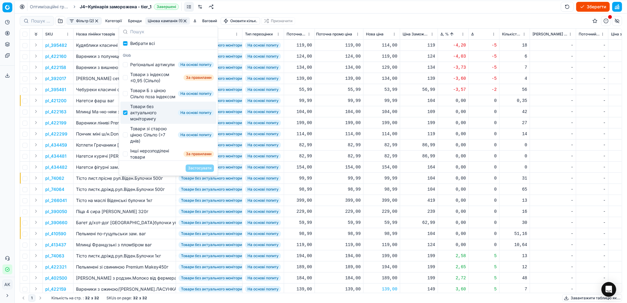
click at [122, 124] on div "Товари без актуального моніторингу На основі попиту" at bounding box center [168, 113] width 96 height 22
checkbox input "false"
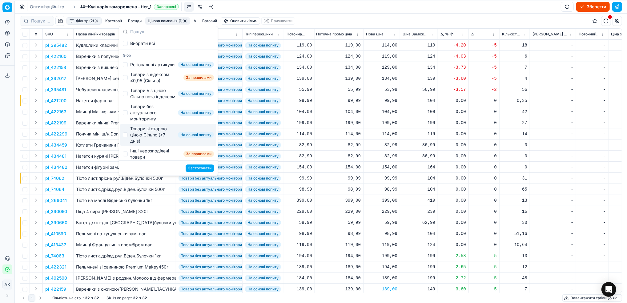
click at [129, 146] on div "Товари зі старою ціною Сільпо (>7 днів) На основі попиту" at bounding box center [168, 135] width 96 height 22
checkbox input "true"
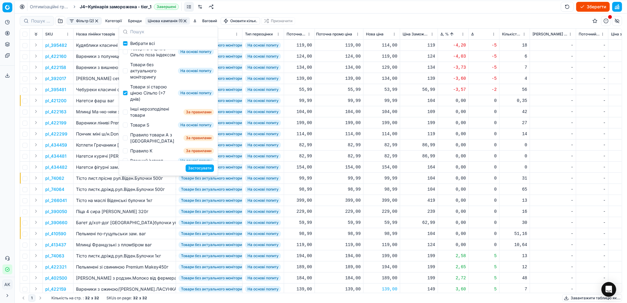
scroll to position [41, 0]
click at [194, 166] on button "Застосувати" at bounding box center [200, 167] width 28 height 7
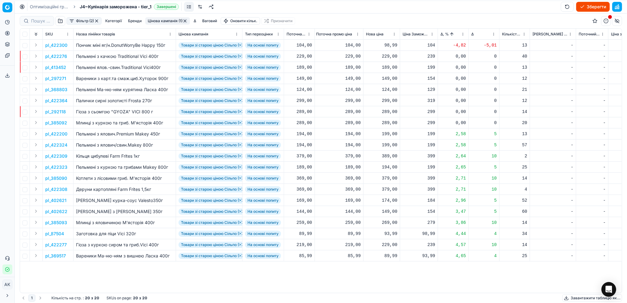
click at [58, 44] on p "pl_422300" at bounding box center [56, 45] width 22 height 6
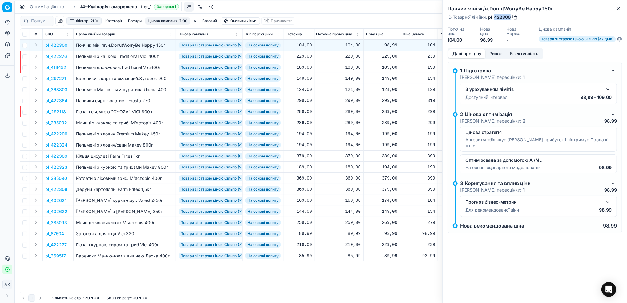
drag, startPoint x: 511, startPoint y: 18, endPoint x: 495, endPoint y: 17, distance: 16.0
click at [495, 17] on div "ID Товарної лінійки : pl_422300" at bounding box center [483, 17] width 71 height 6
click at [621, 10] on icon "button" at bounding box center [618, 8] width 5 height 5
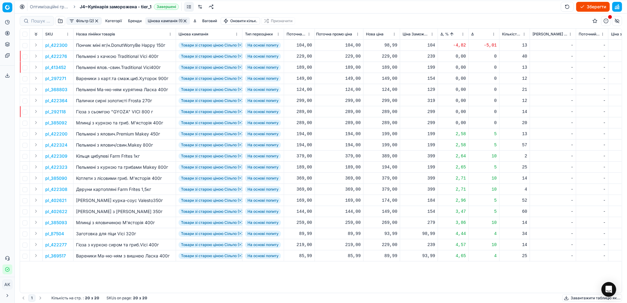
click at [464, 35] on html "Pricing platform Аналітика Цінова оптимізація Асортимент продукції Шаблони Серв…" at bounding box center [313, 151] width 627 height 303
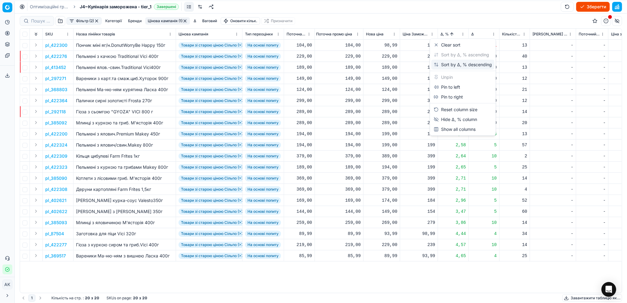
click at [457, 65] on div "Sort by Δ, % descending" at bounding box center [463, 65] width 58 height 6
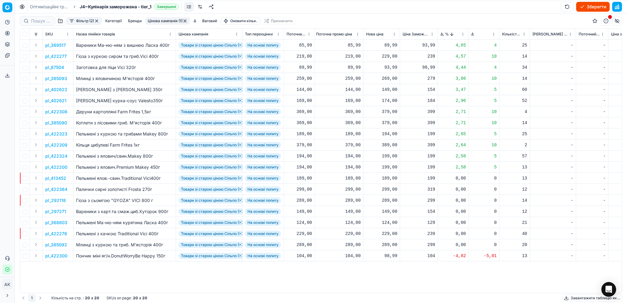
click at [55, 113] on p "pl_422308" at bounding box center [56, 112] width 22 height 6
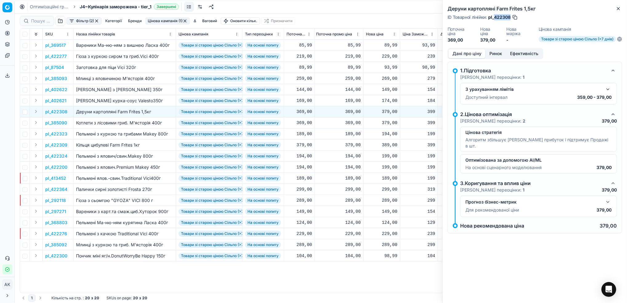
drag, startPoint x: 511, startPoint y: 18, endPoint x: 495, endPoint y: 19, distance: 15.8
click at [495, 19] on span "pl_422308" at bounding box center [500, 17] width 22 height 6
click at [618, 10] on icon "button" at bounding box center [618, 8] width 5 height 5
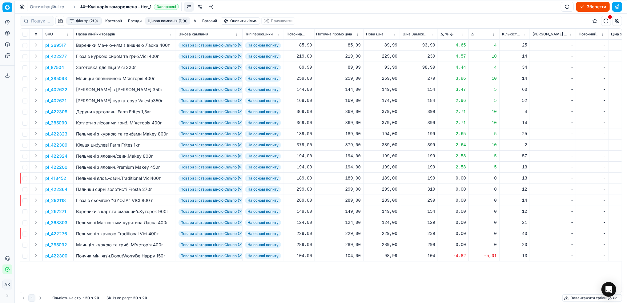
click at [167, 23] on button "Цінова кампанія (1)" at bounding box center [167, 20] width 45 height 7
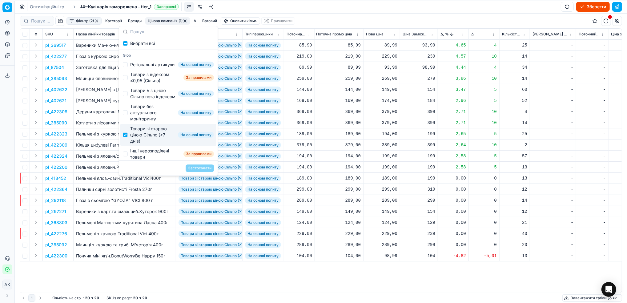
scroll to position [41, 0]
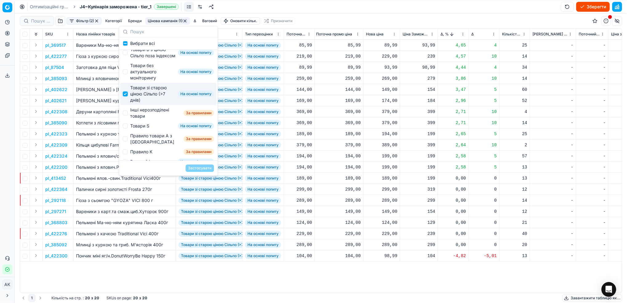
click at [127, 96] on input "Suggestions" at bounding box center [125, 93] width 5 height 5
checkbox input "false"
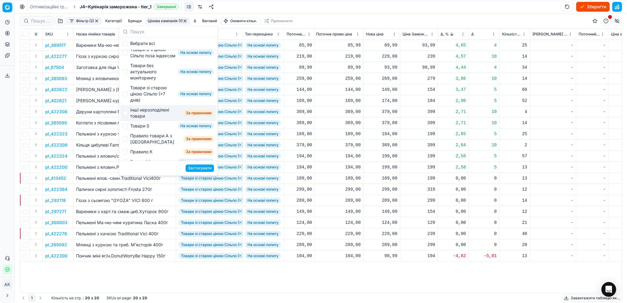
click at [129, 121] on div "Інші нерозподілені товари За правилами" at bounding box center [168, 113] width 96 height 16
checkbox input "true"
click at [201, 168] on button "Застосувати" at bounding box center [200, 167] width 28 height 7
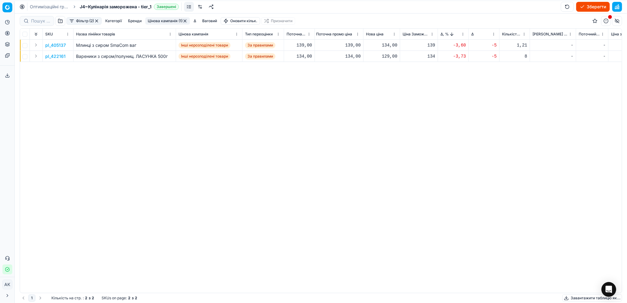
click at [53, 46] on p "pl_405137" at bounding box center [55, 45] width 21 height 6
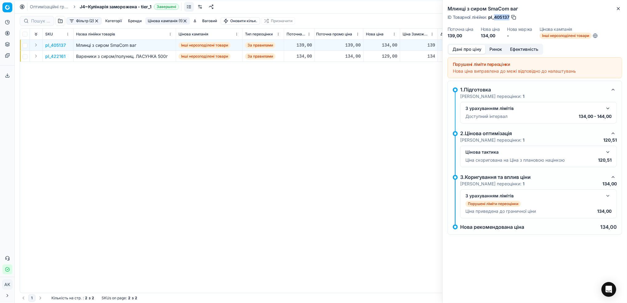
drag, startPoint x: 510, startPoint y: 17, endPoint x: 496, endPoint y: 19, distance: 14.1
click at [496, 19] on span "pl_405137" at bounding box center [499, 17] width 21 height 6
click at [619, 10] on icon "button" at bounding box center [618, 8] width 5 height 5
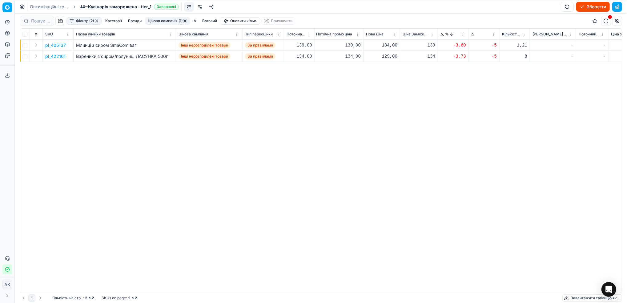
click at [398, 47] on td "134,00" at bounding box center [382, 45] width 37 height 11
click at [392, 43] on div "134,00" at bounding box center [381, 45] width 31 height 6
click at [391, 101] on input "134.00" at bounding box center [404, 100] width 44 height 10
type input "139.00"
click at [54, 58] on p "pl_422161" at bounding box center [55, 56] width 20 height 6
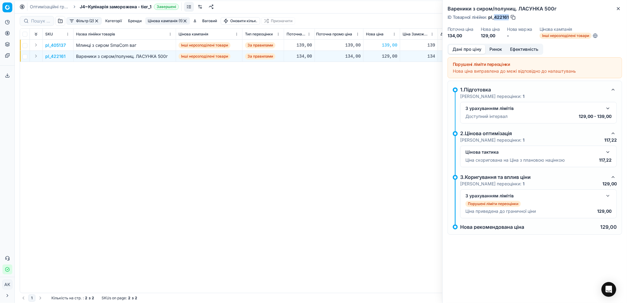
drag, startPoint x: 509, startPoint y: 18, endPoint x: 495, endPoint y: 18, distance: 14.2
click at [495, 18] on span "pl_422161" at bounding box center [499, 17] width 21 height 6
click at [620, 9] on icon "button" at bounding box center [618, 8] width 5 height 5
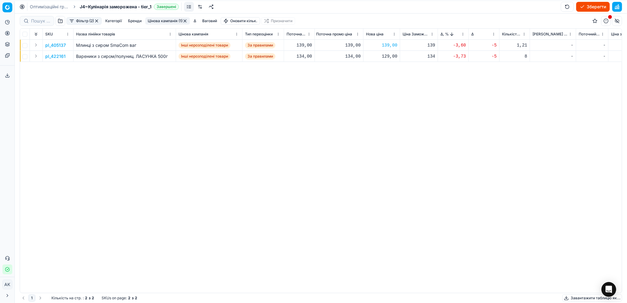
click at [388, 55] on div "129,00" at bounding box center [381, 56] width 31 height 6
drag, startPoint x: 392, startPoint y: 111, endPoint x: 388, endPoint y: 111, distance: 4.6
click at [388, 111] on input "129.00" at bounding box center [404, 111] width 44 height 10
type input "134.00"
click at [100, 20] on button "Фільтр (2)" at bounding box center [84, 20] width 35 height 7
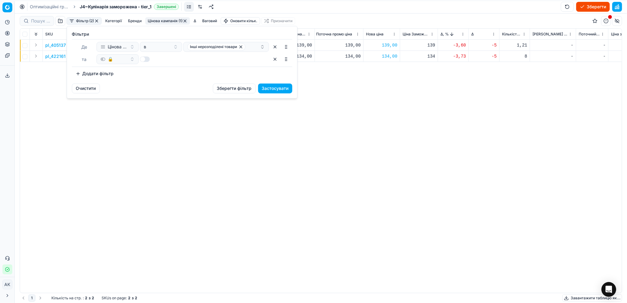
click at [95, 20] on html "Pricing platform Аналітика Цінова оптимізація Асортимент продукції Шаблони Серв…" at bounding box center [313, 151] width 627 height 303
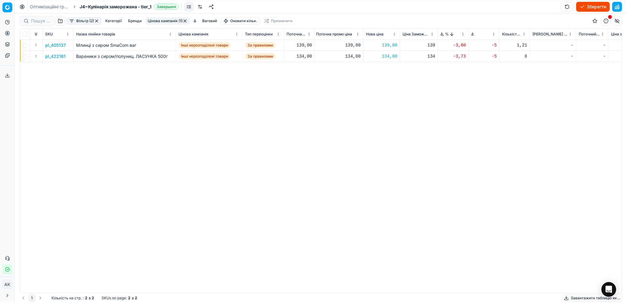
click at [97, 22] on button "button" at bounding box center [96, 20] width 5 height 5
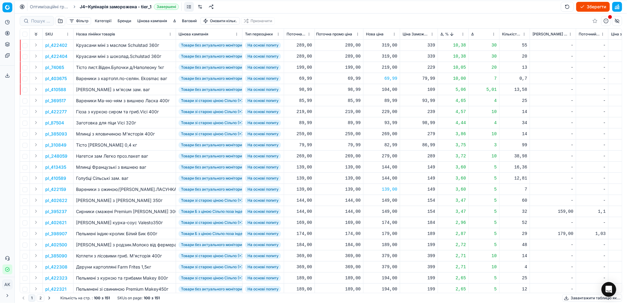
click at [588, 5] on button "Зберегти" at bounding box center [594, 7] width 34 height 10
drag, startPoint x: 48, startPoint y: 8, endPoint x: 178, endPoint y: 67, distance: 143.4
click at [48, 8] on link "Оптимізаційні групи" at bounding box center [49, 7] width 39 height 6
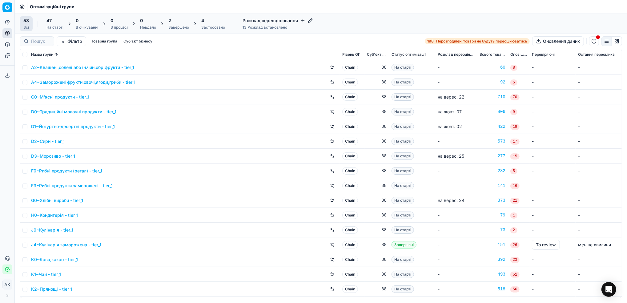
click at [169, 28] on div "Завершено" at bounding box center [179, 27] width 21 height 5
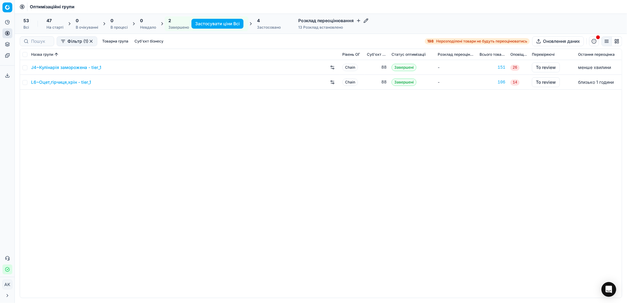
click at [67, 68] on link "J4~Кулінарія заморожена - tier_1" at bounding box center [66, 67] width 70 height 6
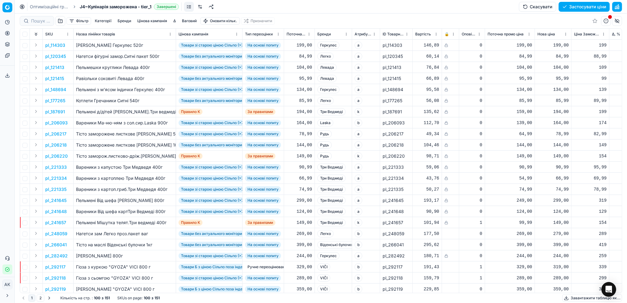
click at [577, 7] on button "Застосувати ціни" at bounding box center [584, 7] width 51 height 10
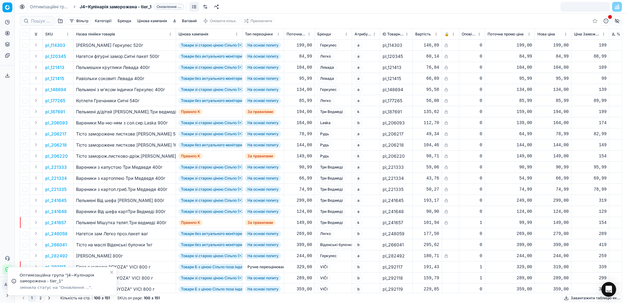
drag, startPoint x: 38, startPoint y: 6, endPoint x: 42, endPoint y: 8, distance: 4.2
click at [38, 6] on link "Оптимізаційні групи" at bounding box center [49, 7] width 39 height 6
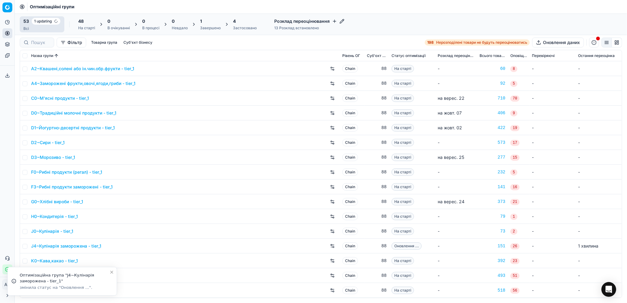
click at [205, 28] on div "Завершено" at bounding box center [210, 28] width 21 height 5
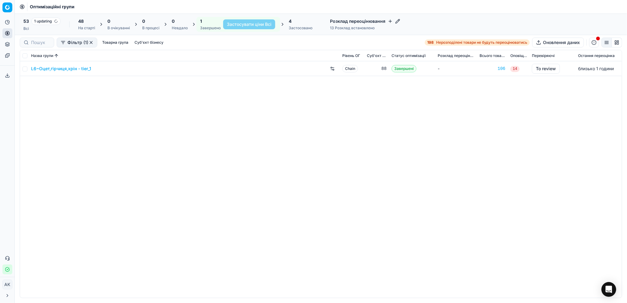
click at [46, 72] on div "L6~Оцет,гірчиця,хрін - tier_1" at bounding box center [184, 69] width 307 height 10
click at [41, 69] on link "L6~Оцет,гірчиця,хрін - tier_1" at bounding box center [61, 69] width 60 height 6
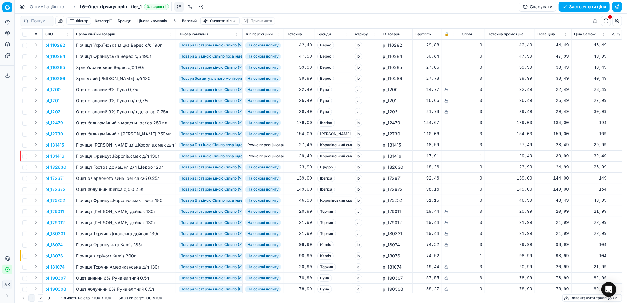
click at [575, 8] on button "Застосувати ціни" at bounding box center [584, 7] width 51 height 10
drag, startPoint x: 35, startPoint y: 9, endPoint x: 67, endPoint y: 35, distance: 40.5
click at [35, 9] on link "Оптимізаційні групи" at bounding box center [49, 7] width 39 height 6
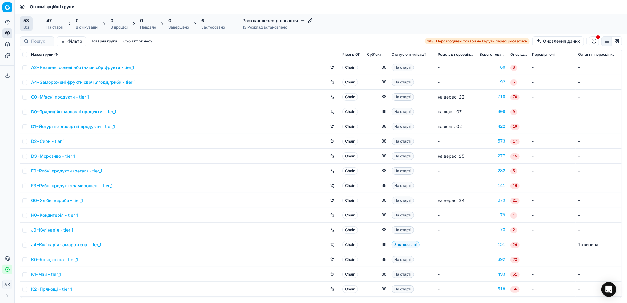
click at [207, 25] on div "Застосовано" at bounding box center [213, 27] width 24 height 5
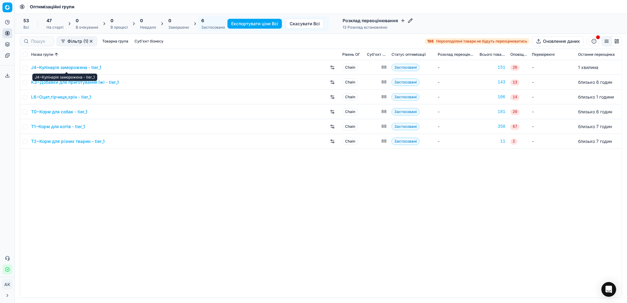
click at [58, 68] on link "J4~Кулінарія заморожена - tier_1" at bounding box center [66, 67] width 70 height 6
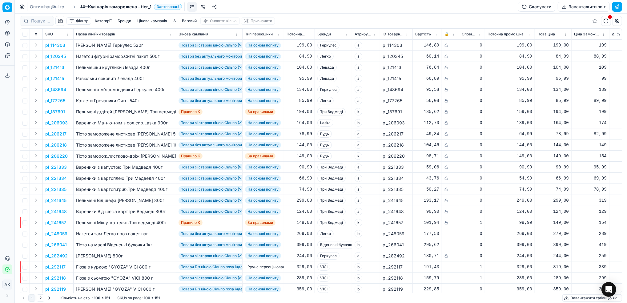
click at [576, 8] on button "Завантажити звіт" at bounding box center [584, 7] width 52 height 10
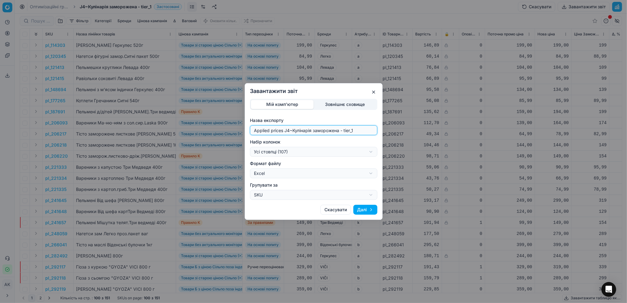
drag, startPoint x: 289, startPoint y: 131, endPoint x: 247, endPoint y: 131, distance: 41.6
click at [247, 131] on div "Мій комп'ютер Зовнішнє сховище Назва експорту Applied prices J4~Кулінарія замор…" at bounding box center [313, 149] width 137 height 101
type input "20251003~Кулінарія заморожена - tier_1"
click at [367, 154] on div "Завантажити звіт Мій комп'ютер Зовнішнє сховище Назва експорту 20251003~Кулінар…" at bounding box center [313, 151] width 627 height 303
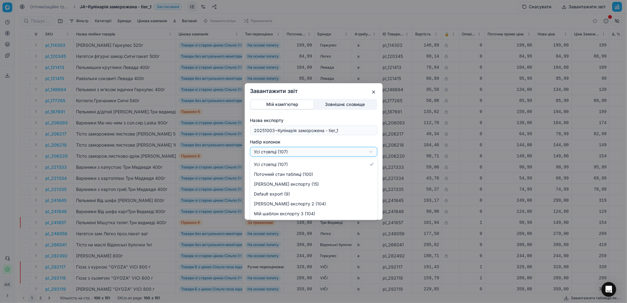
select select "custom"
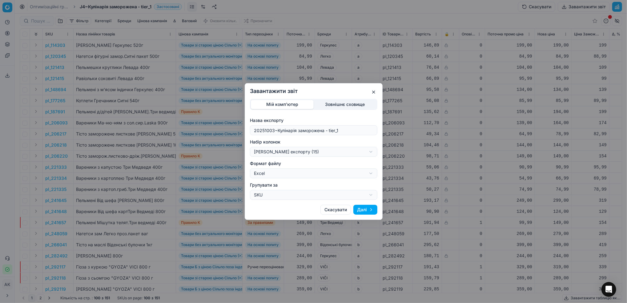
click at [367, 211] on button "Далі" at bounding box center [366, 210] width 24 height 10
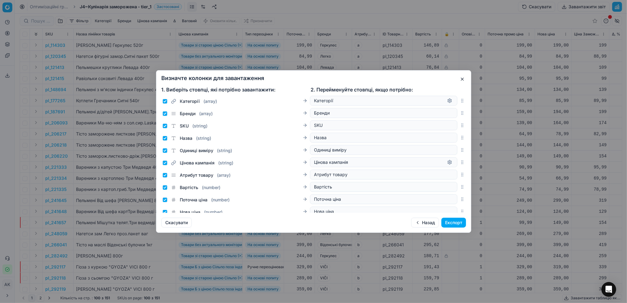
click at [453, 222] on button "Експорт" at bounding box center [454, 223] width 25 height 10
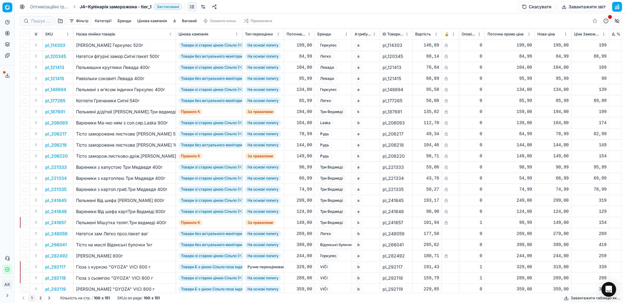
drag, startPoint x: 41, startPoint y: 9, endPoint x: 116, endPoint y: 32, distance: 78.3
click at [41, 9] on link "Оптимізаційні групи" at bounding box center [49, 7] width 39 height 6
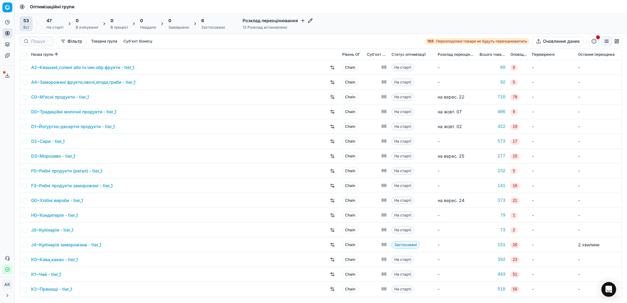
click at [208, 24] on div "6 Застосовано" at bounding box center [213, 24] width 24 height 12
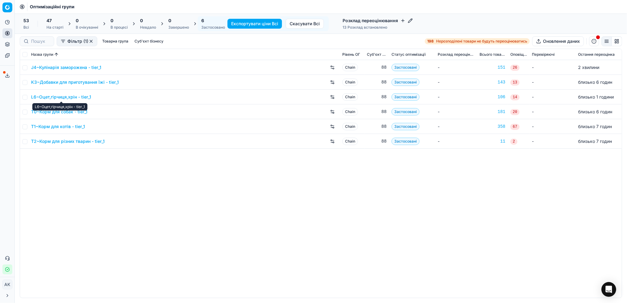
click at [65, 97] on link "L6~Оцет,гірчиця,хрін - tier_1" at bounding box center [61, 97] width 60 height 6
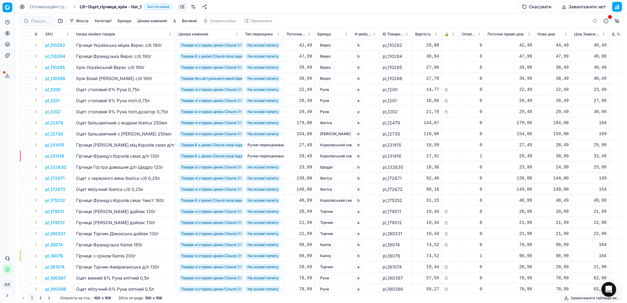
click at [571, 6] on button "Завантажити звіт" at bounding box center [584, 7] width 52 height 10
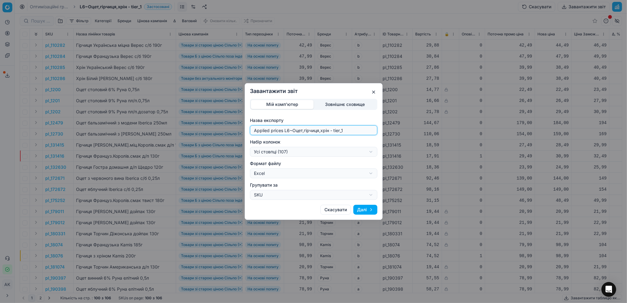
drag, startPoint x: 289, startPoint y: 129, endPoint x: 231, endPoint y: 133, distance: 58.1
click at [231, 133] on div "Завантажити звіт Мій комп'ютер Зовнішнє сховище Назва експорту Applied prices L…" at bounding box center [313, 151] width 627 height 303
type input "20251003~Оцет,гірчиця,хрін - tier_1"
click at [370, 150] on div "Завантажити звіт Мій комп'ютер Зовнішнє сховище Назва експорту 20251003~Оцет,гі…" at bounding box center [313, 151] width 627 height 303
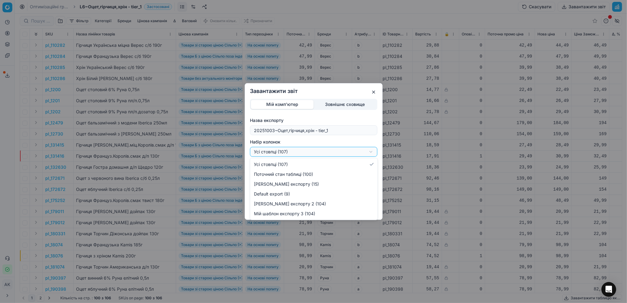
select select "custom"
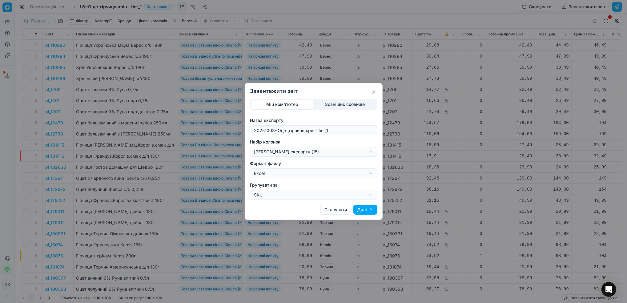
click at [366, 213] on button "Далі" at bounding box center [366, 210] width 24 height 10
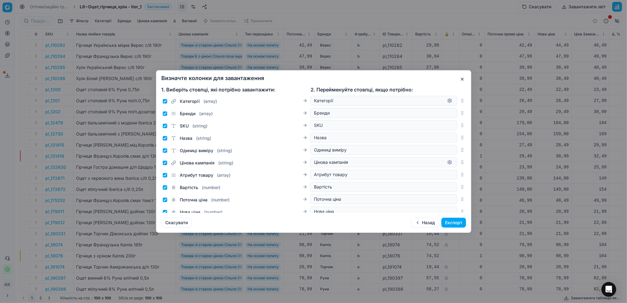
click at [454, 225] on button "Експорт" at bounding box center [454, 223] width 25 height 10
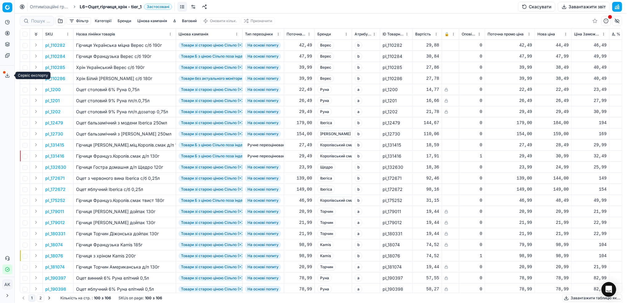
click at [4, 76] on button "Сервіс експорту" at bounding box center [7, 76] width 10 height 10
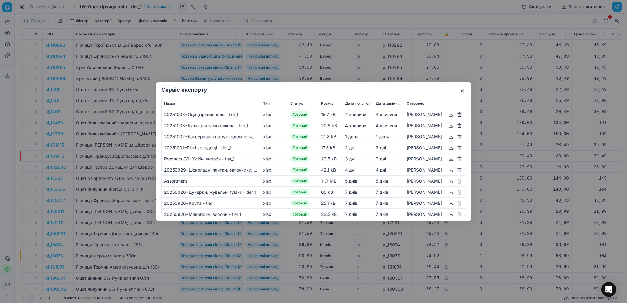
click at [448, 127] on button "button" at bounding box center [451, 125] width 7 height 7
drag, startPoint x: 464, startPoint y: 89, endPoint x: 455, endPoint y: 93, distance: 10.1
click at [464, 89] on button "button" at bounding box center [462, 90] width 7 height 7
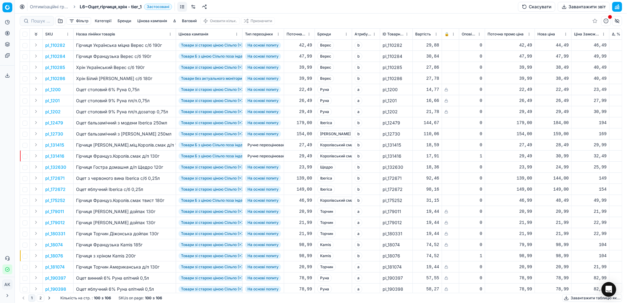
click at [47, 6] on link "Оптимізаційні групи" at bounding box center [49, 7] width 39 height 6
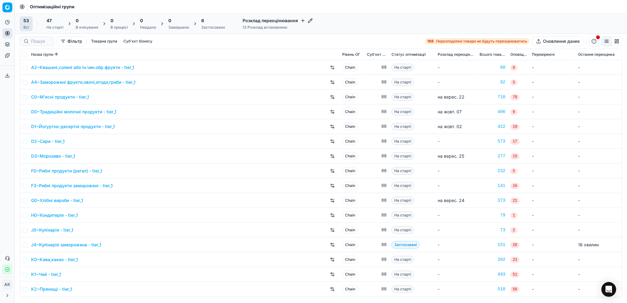
click at [209, 22] on div "6" at bounding box center [213, 21] width 24 height 6
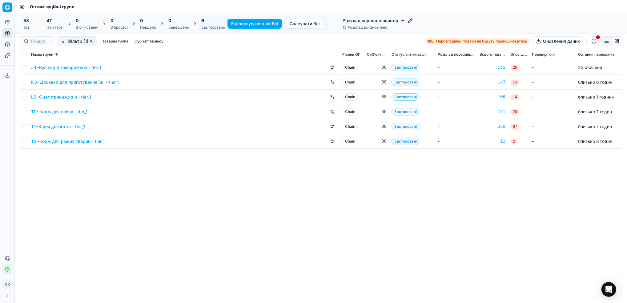
click at [53, 95] on link "L6~Оцет,гірчиця,хрін - tier_1" at bounding box center [61, 97] width 60 height 6
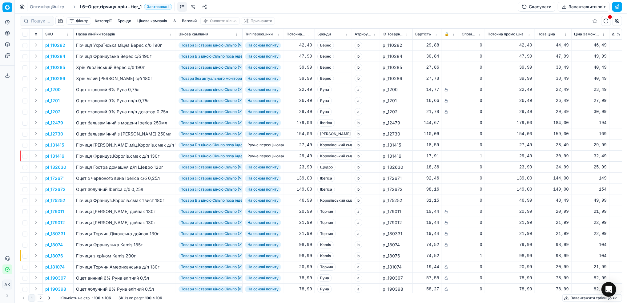
click at [567, 7] on button "Завантажити звіт" at bounding box center [584, 7] width 52 height 10
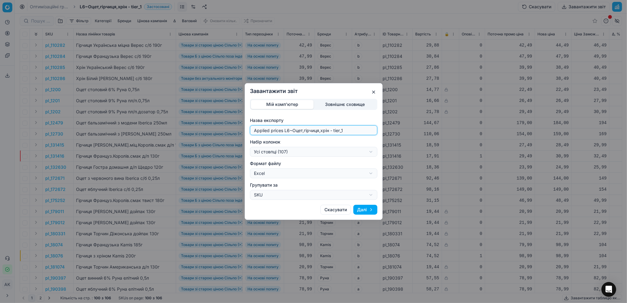
drag, startPoint x: 289, startPoint y: 131, endPoint x: 222, endPoint y: 133, distance: 67.5
click at [222, 133] on div "Завантажити звіт Мій комп'ютер Зовнішнє сховище Назва експорту Applied prices L…" at bounding box center [313, 151] width 627 height 303
type input "20251003~Оцет,гірчиця,хрін - tier_1"
click at [365, 154] on div "Завантажити звіт Мій комп'ютер Зовнішнє сховище Назва експорту 20251003~Оцет,гі…" at bounding box center [313, 151] width 627 height 303
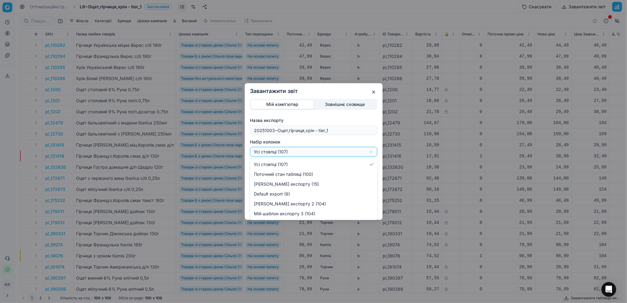
select select "custom"
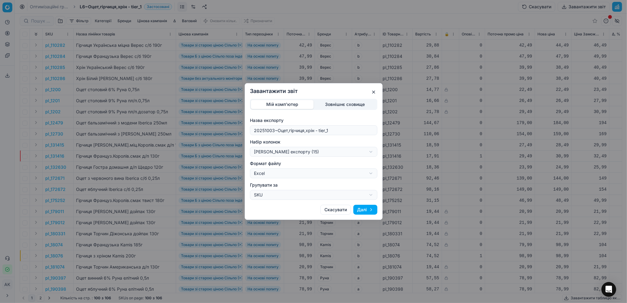
click at [363, 209] on button "Далі" at bounding box center [366, 210] width 24 height 10
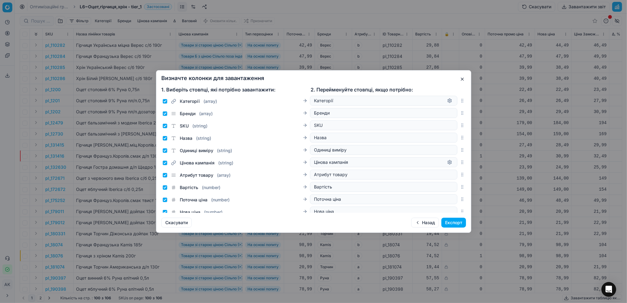
click at [455, 221] on button "Експорт" at bounding box center [454, 223] width 25 height 10
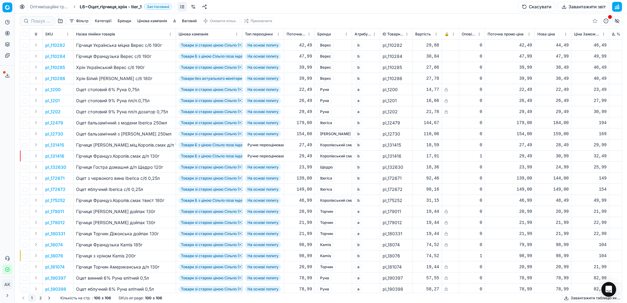
click at [7, 75] on line at bounding box center [7, 75] width 0 height 2
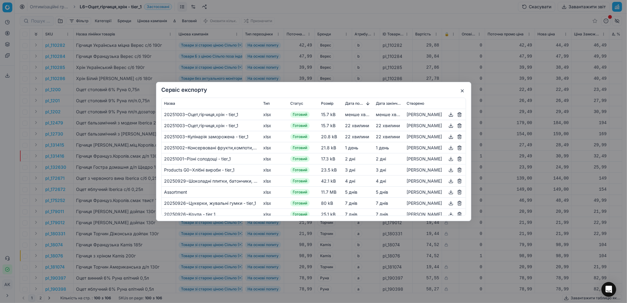
click at [451, 117] on button "button" at bounding box center [451, 114] width 7 height 7
click at [461, 92] on button "button" at bounding box center [462, 90] width 7 height 7
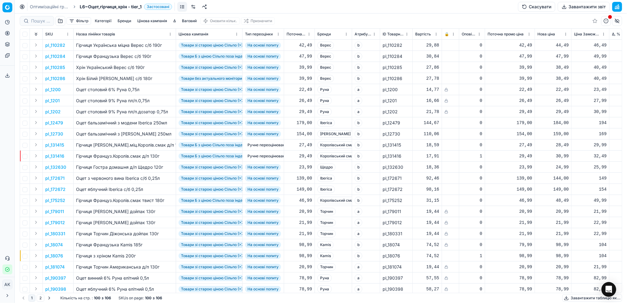
click at [57, 5] on link "Оптимізаційні групи" at bounding box center [49, 7] width 39 height 6
